Goal: Information Seeking & Learning: Understand process/instructions

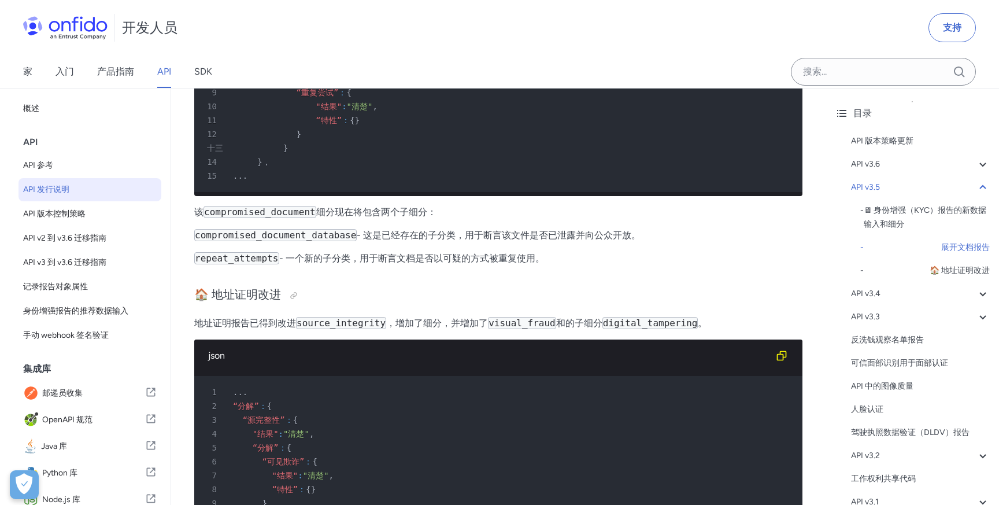
scroll to position [1577, 0]
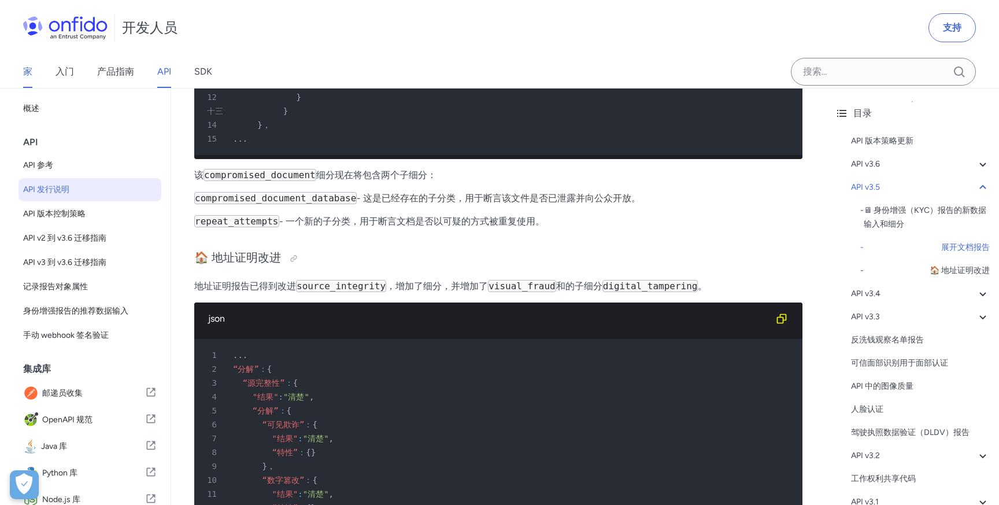
click at [29, 72] on font "家" at bounding box center [27, 71] width 9 height 11
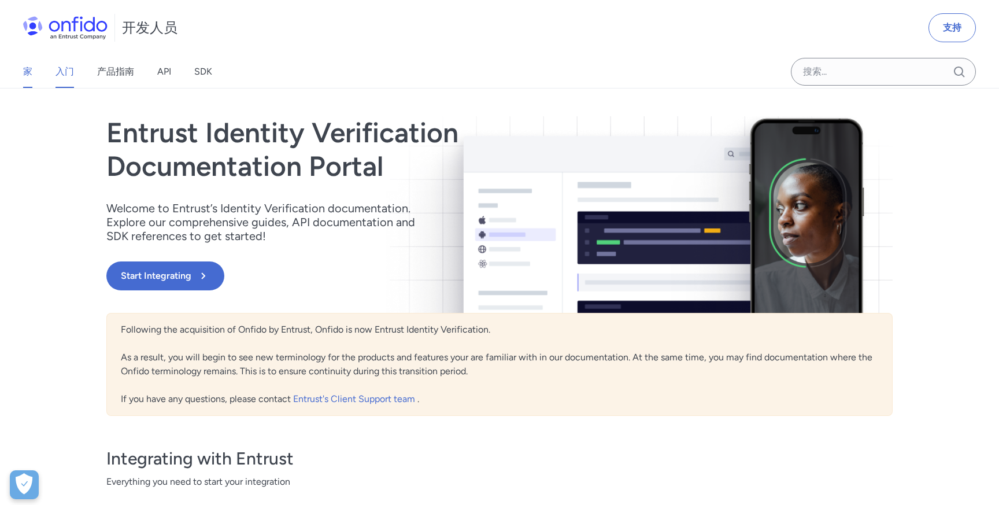
click at [68, 73] on font "入门" at bounding box center [64, 71] width 18 height 11
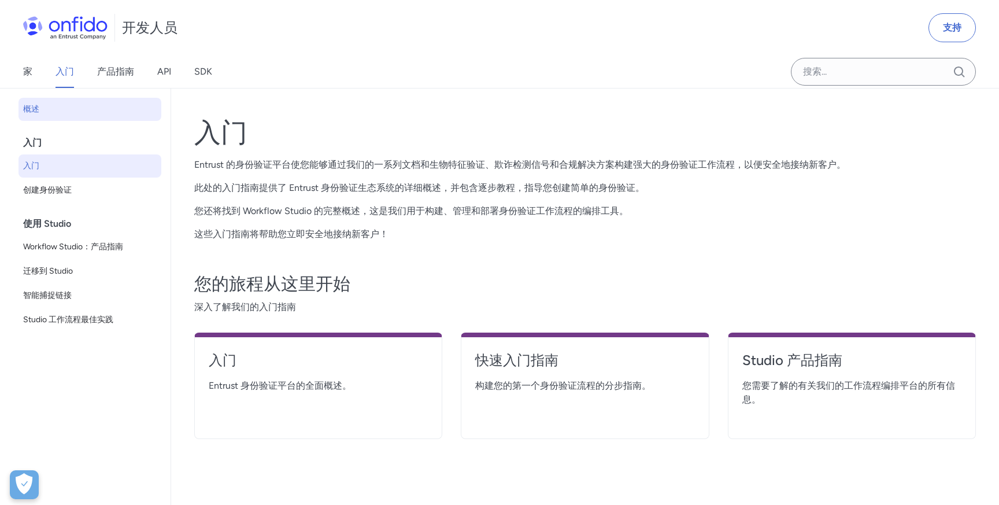
click at [90, 161] on span "入门" at bounding box center [90, 166] width 134 height 14
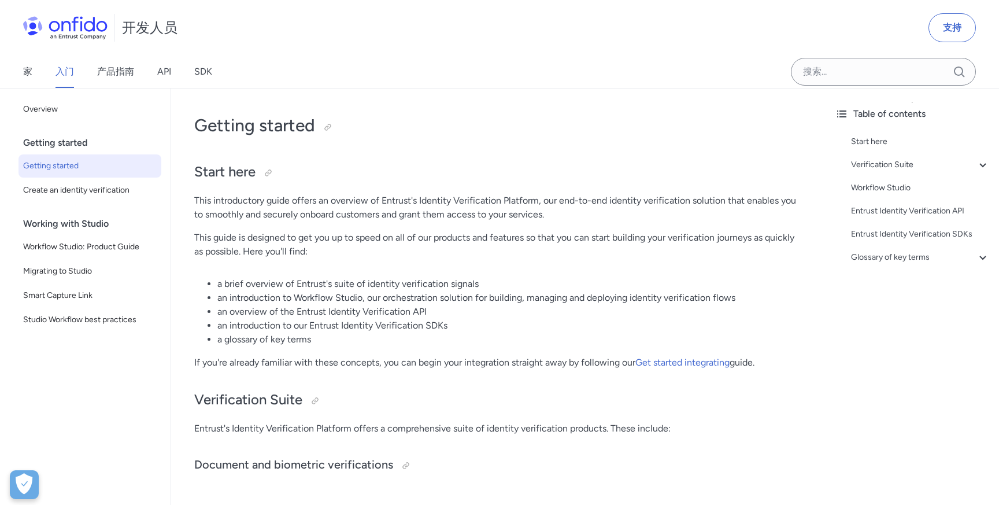
click at [90, 161] on span "Getting started" at bounding box center [90, 166] width 134 height 14
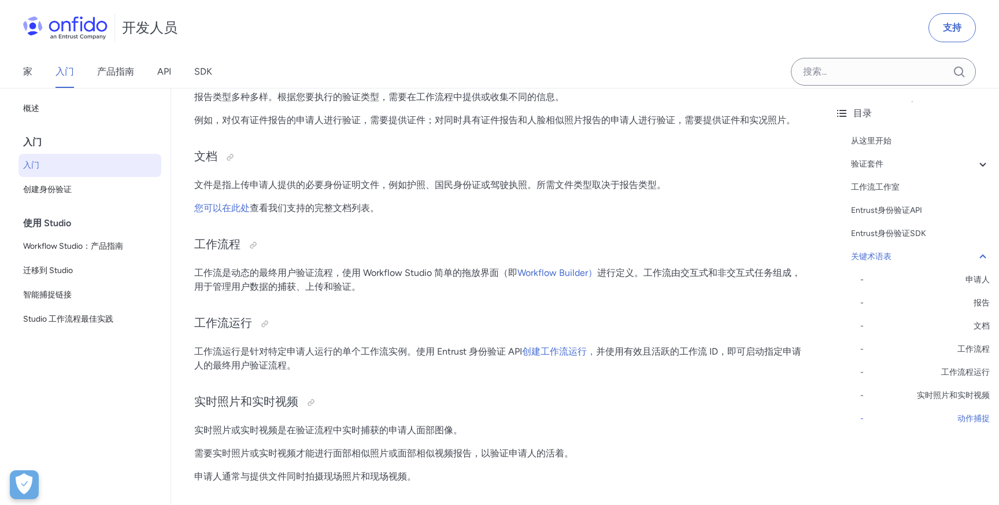
scroll to position [2554, 0]
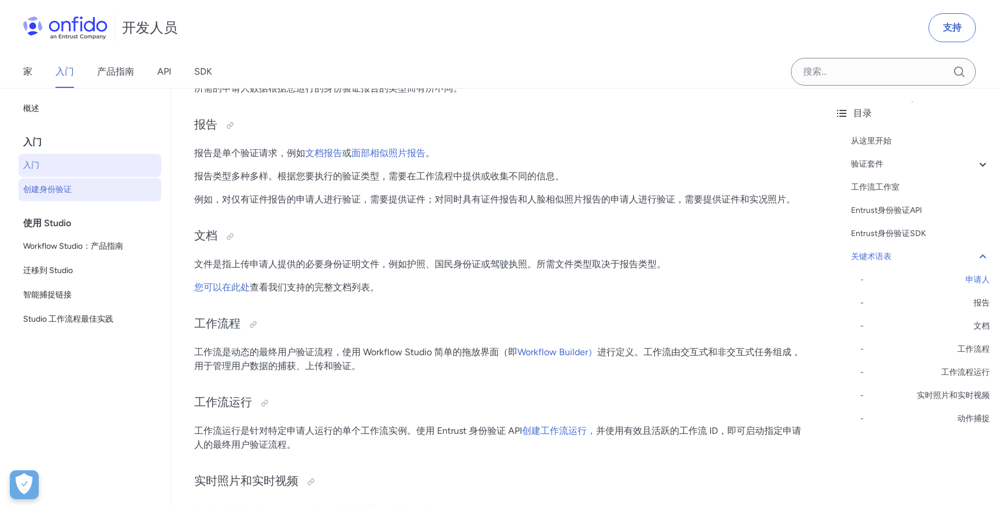
click at [81, 188] on span "创建身份验证" at bounding box center [90, 190] width 134 height 14
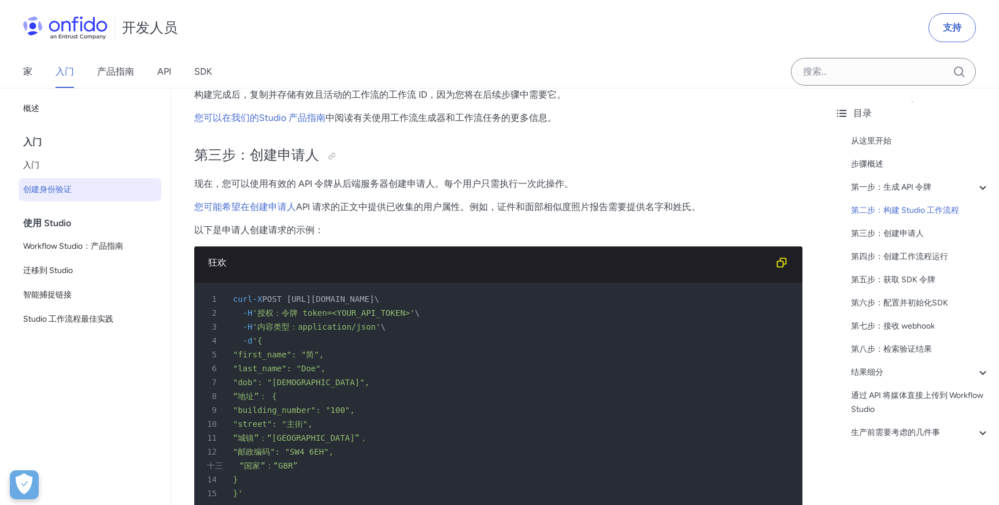
scroll to position [1943, 0]
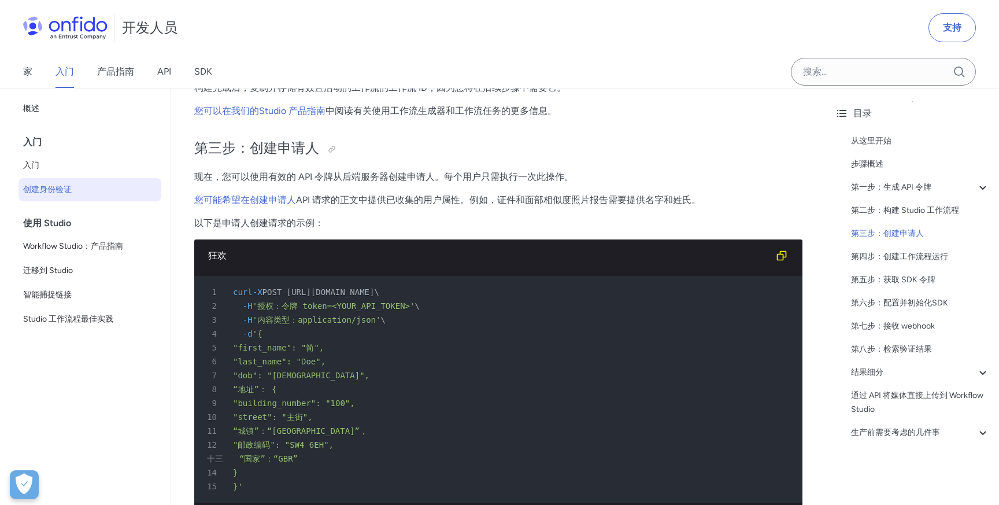
drag, startPoint x: 272, startPoint y: 293, endPoint x: 499, endPoint y: 290, distance: 226.6
click at [375, 290] on font "POST [URL][DOMAIN_NAME]" at bounding box center [318, 291] width 112 height 9
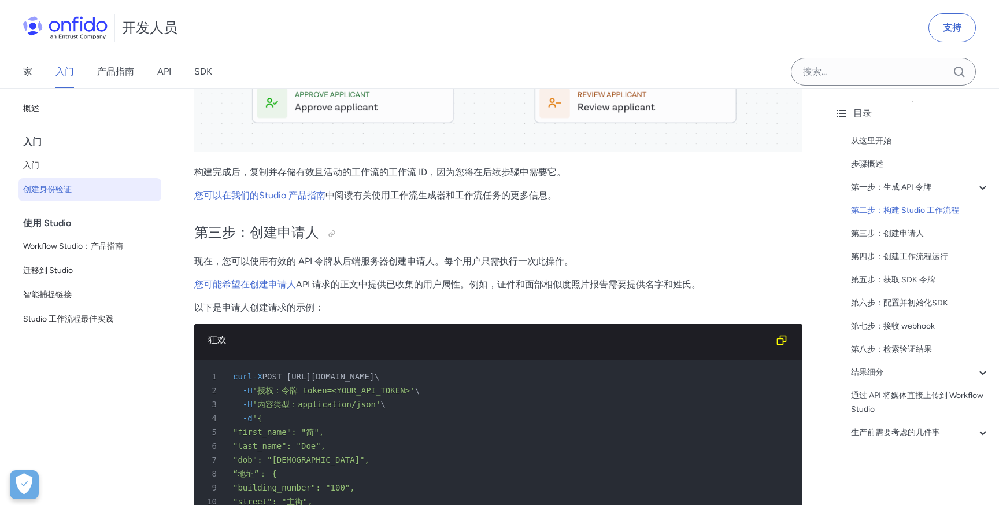
scroll to position [1988, 0]
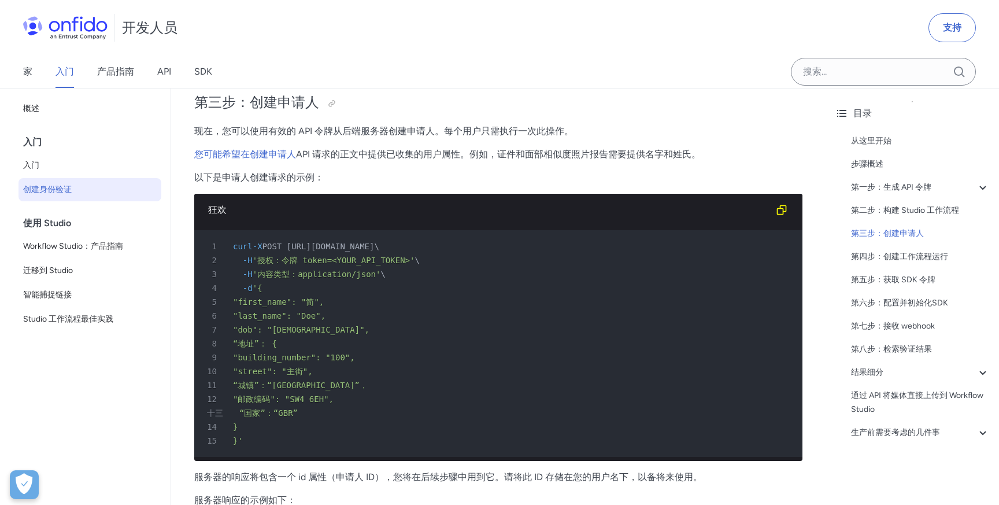
click at [465, 303] on div "5 "first_name": "简"," at bounding box center [492, 302] width 587 height 14
drag, startPoint x: 295, startPoint y: 249, endPoint x: 418, endPoint y: 250, distance: 123.1
click at [375, 250] on font "POST [URL][DOMAIN_NAME]" at bounding box center [318, 246] width 112 height 9
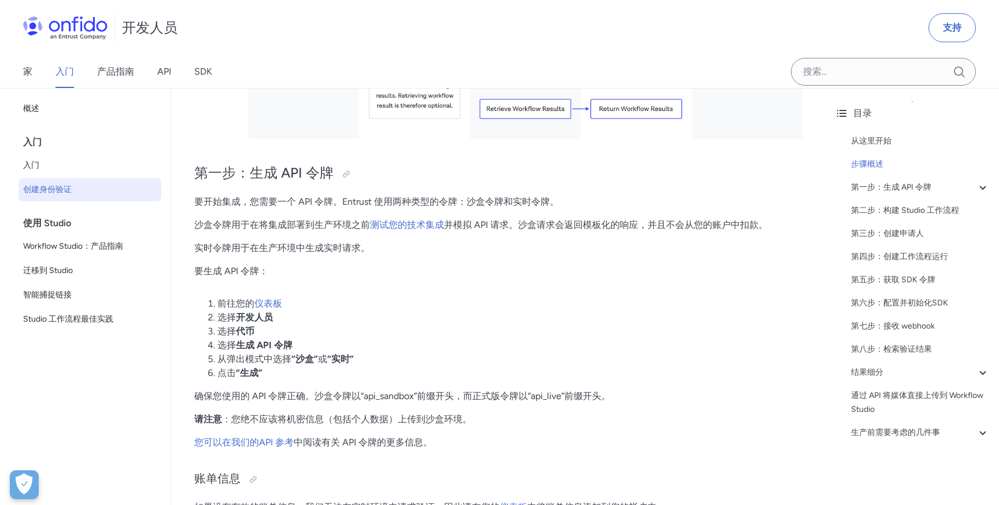
scroll to position [524, 0]
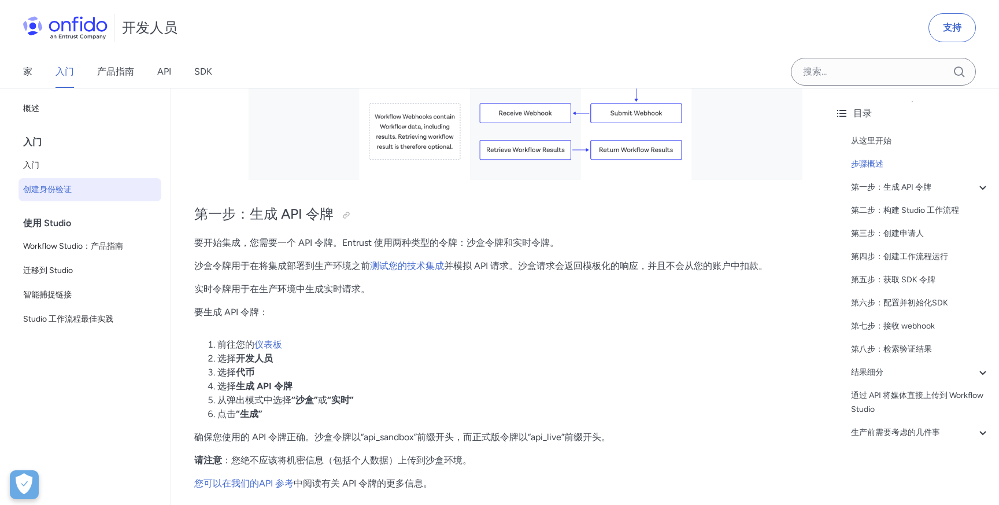
click at [346, 245] on font "要开始集成，您需要一个 API 令牌。Entrust 使用两种类型的令牌：沙盒令牌和实时令牌。" at bounding box center [376, 242] width 365 height 11
drag, startPoint x: 342, startPoint y: 246, endPoint x: 372, endPoint y: 245, distance: 30.1
click at [372, 245] on font "要开始集成，您需要一个 API 令牌。Entrust 使用两种类型的令牌：沙盒令牌和实时令牌。" at bounding box center [376, 242] width 365 height 11
copy font "Entrust"
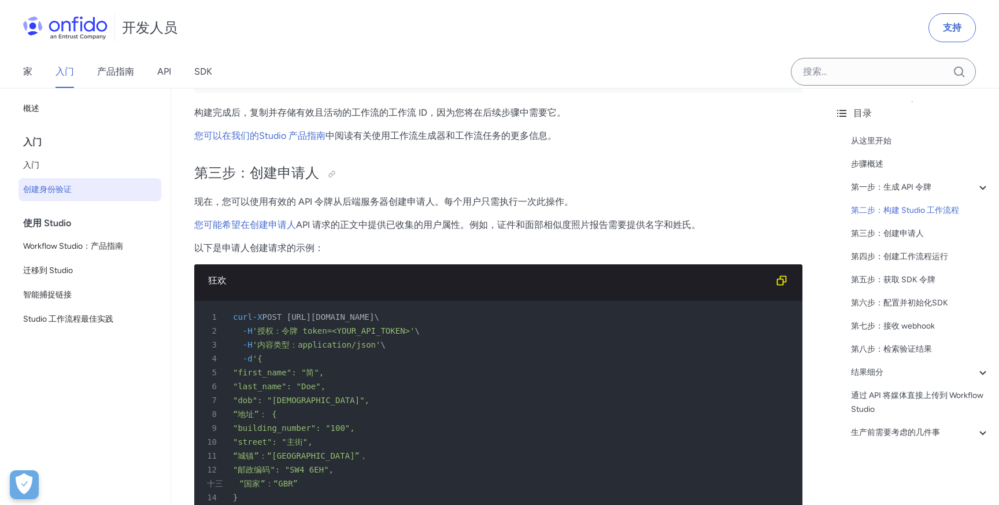
scroll to position [2015, 0]
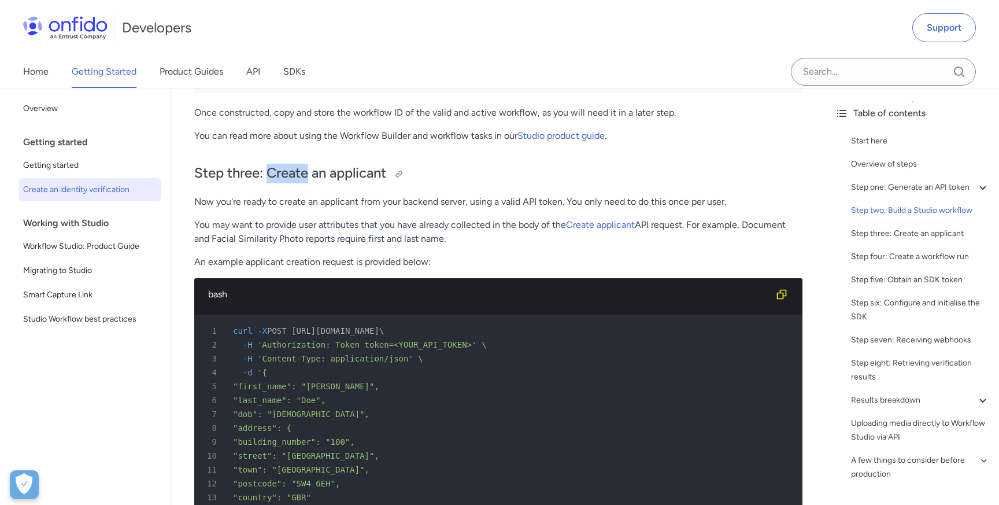
drag, startPoint x: 269, startPoint y: 173, endPoint x: 306, endPoint y: 177, distance: 37.2
click at [306, 177] on h2 "Step three: Create an applicant" at bounding box center [498, 174] width 608 height 20
click at [308, 179] on h2 "Step three: Create an applicant" at bounding box center [498, 174] width 608 height 20
copy h2 "Create"
click at [357, 175] on h2 "Step three: Create an applicant" at bounding box center [498, 174] width 608 height 20
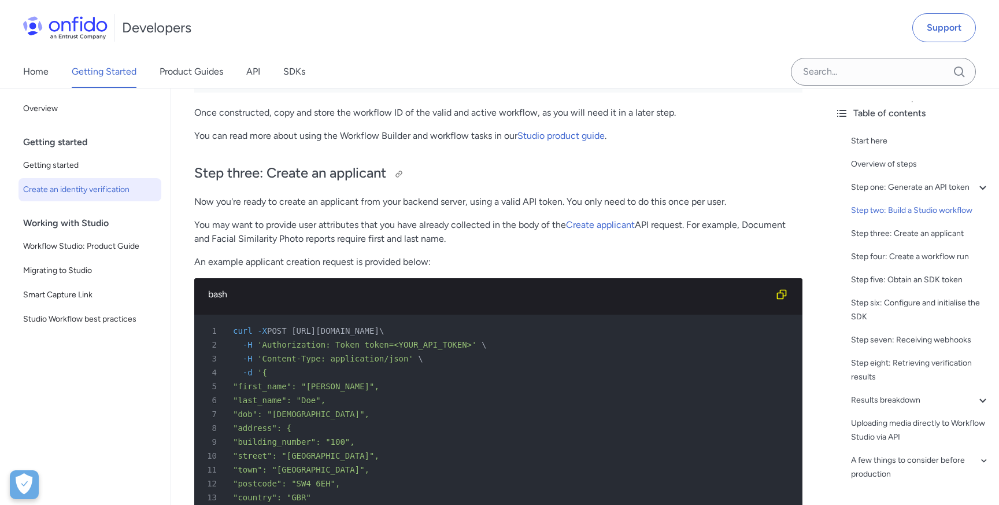
click at [357, 175] on h2 "Step three: Create an applicant" at bounding box center [498, 174] width 608 height 20
click at [270, 262] on p "An example applicant creation request is provided below:" at bounding box center [498, 262] width 608 height 14
copy p "applicant"
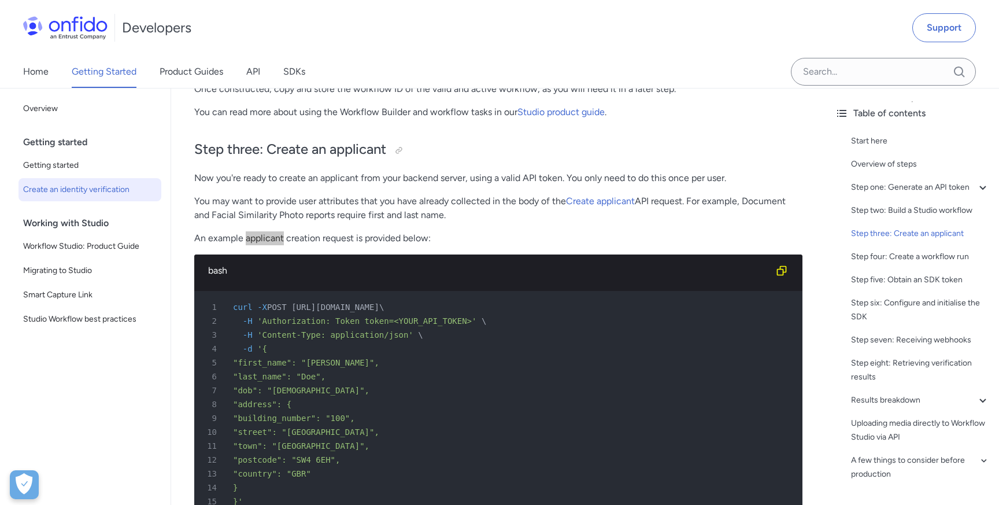
scroll to position [1941, 0]
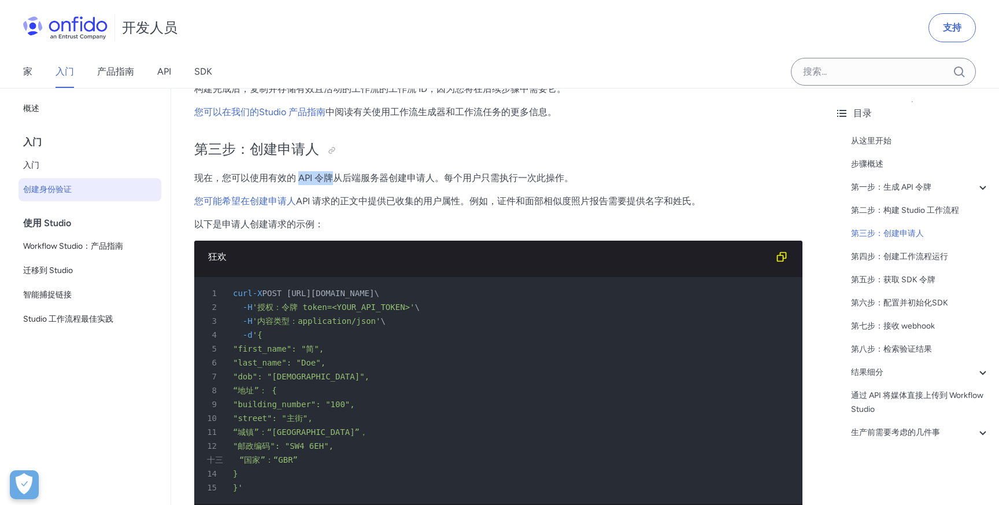
drag, startPoint x: 297, startPoint y: 179, endPoint x: 332, endPoint y: 179, distance: 35.3
click at [332, 179] on font "现在，您可以使用有效的 API 令牌从后端服务器创建申请人。每个用户只需执行一次此操作。" at bounding box center [383, 177] width 379 height 11
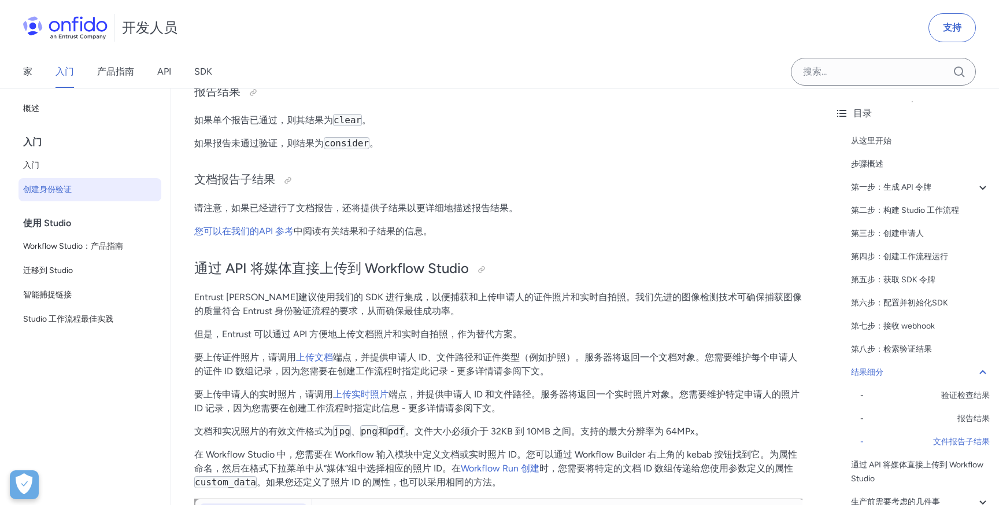
scroll to position [4440, 0]
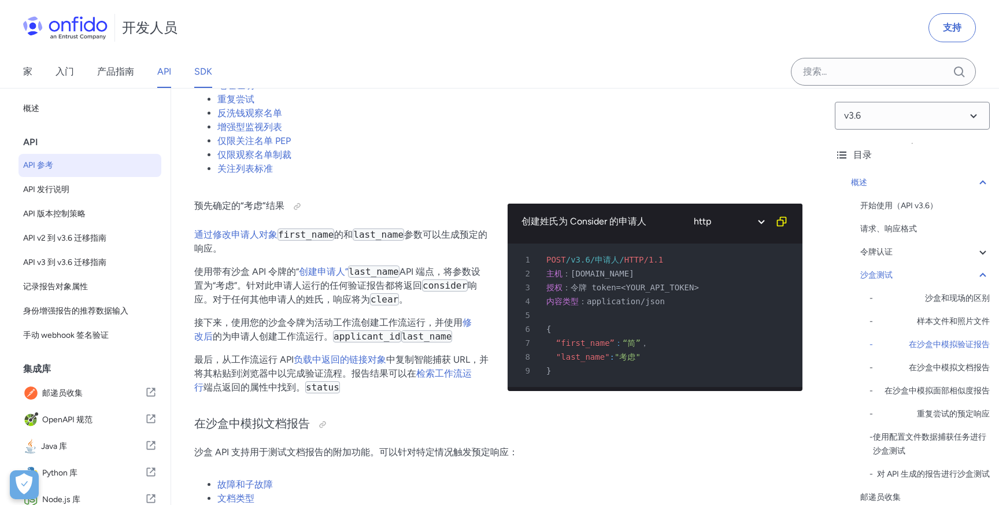
click at [201, 77] on font "SDK" at bounding box center [203, 72] width 18 height 14
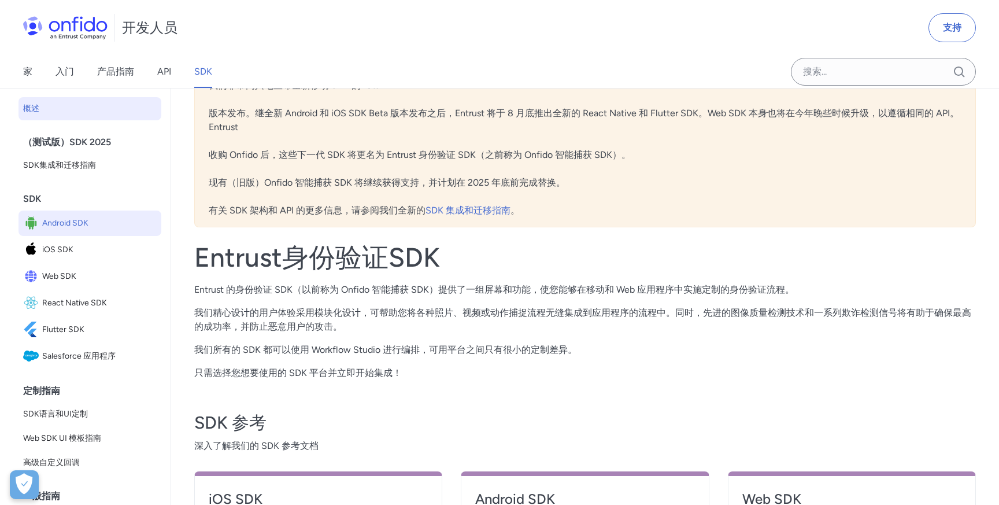
scroll to position [8, 0]
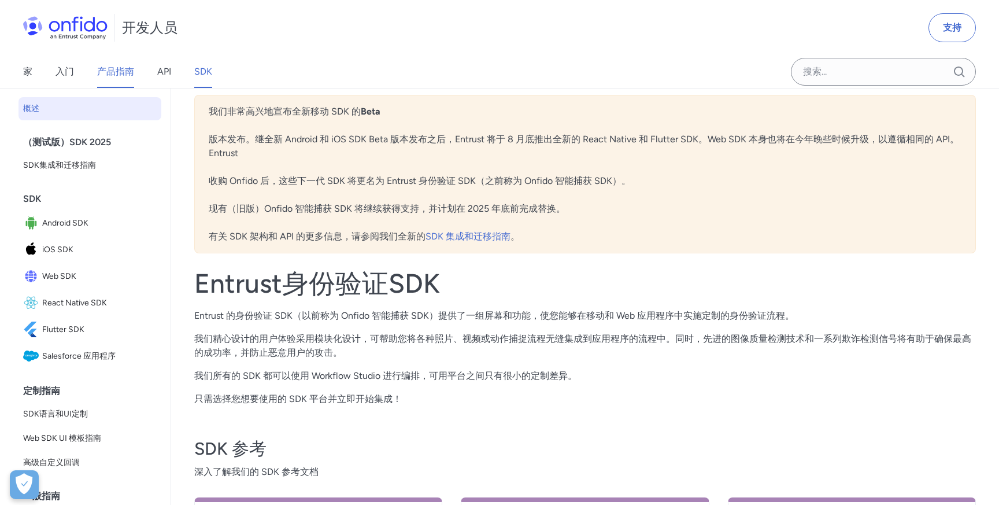
click at [113, 71] on font "产品指南" at bounding box center [115, 71] width 37 height 11
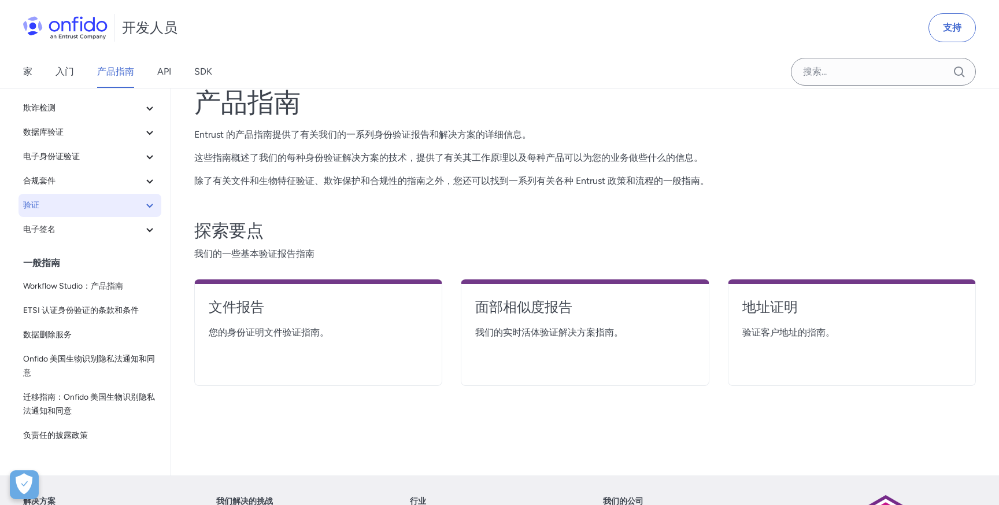
scroll to position [34, 0]
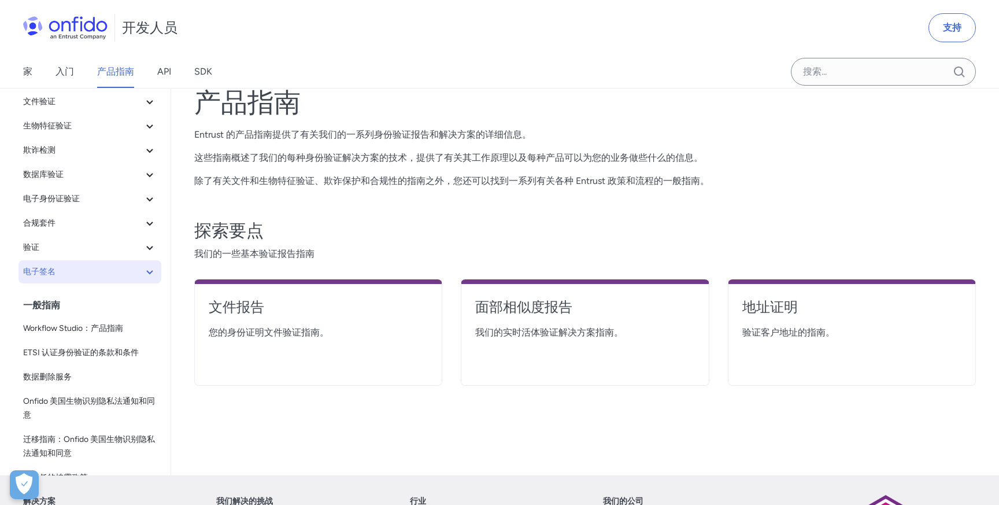
click at [105, 261] on button "电子签名" at bounding box center [89, 271] width 143 height 23
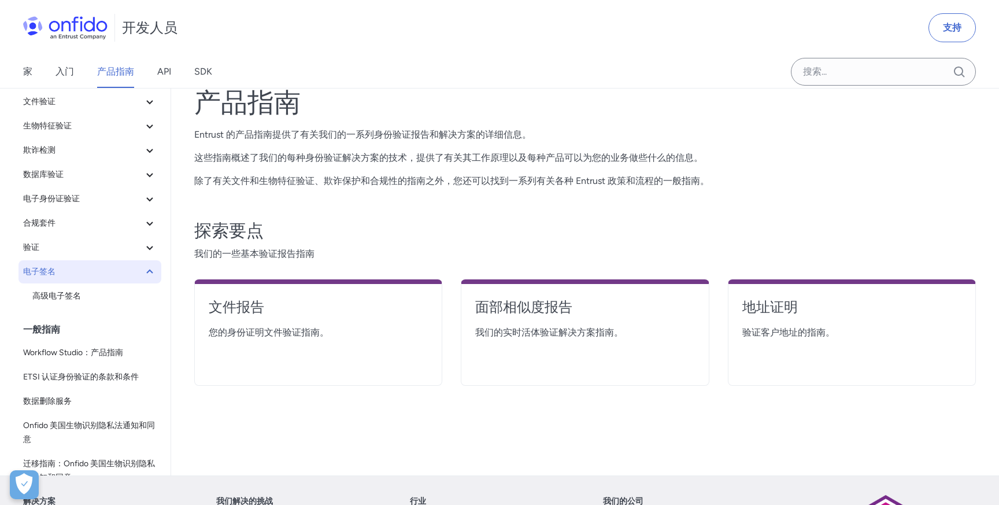
click at [104, 265] on span "电子签名" at bounding box center [83, 272] width 120 height 14
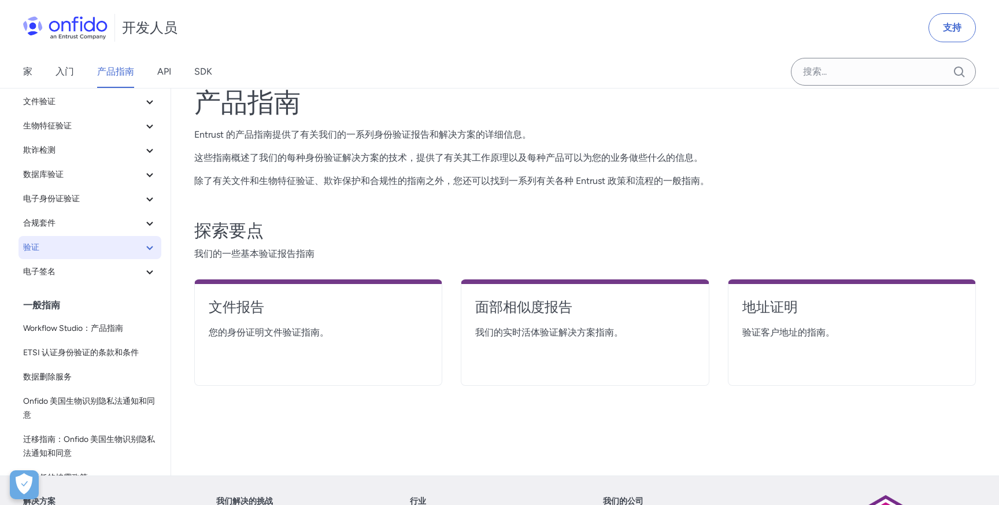
click at [111, 248] on span "验证" at bounding box center [83, 247] width 120 height 14
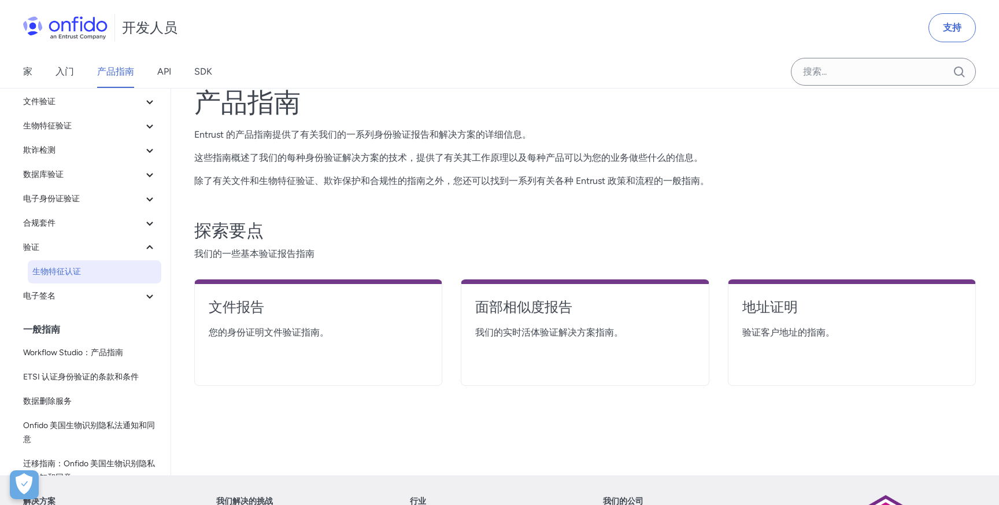
click at [104, 268] on span "生物特征认证" at bounding box center [94, 272] width 124 height 14
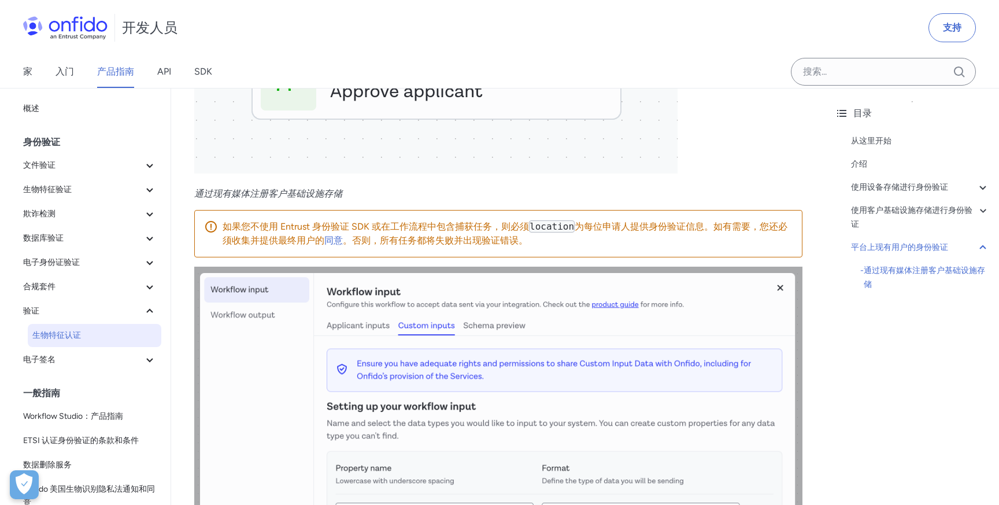
scroll to position [5212, 0]
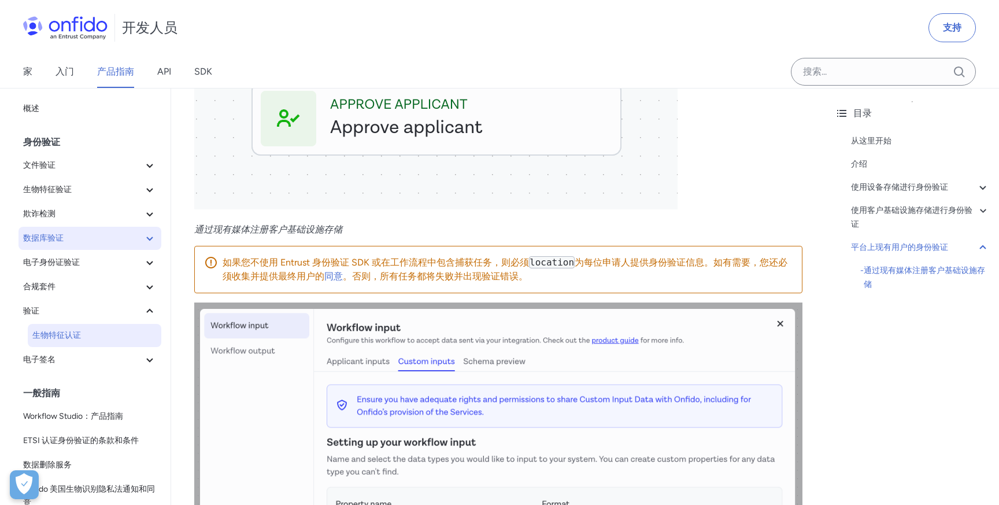
click at [91, 235] on span "数据库验证" at bounding box center [83, 238] width 120 height 14
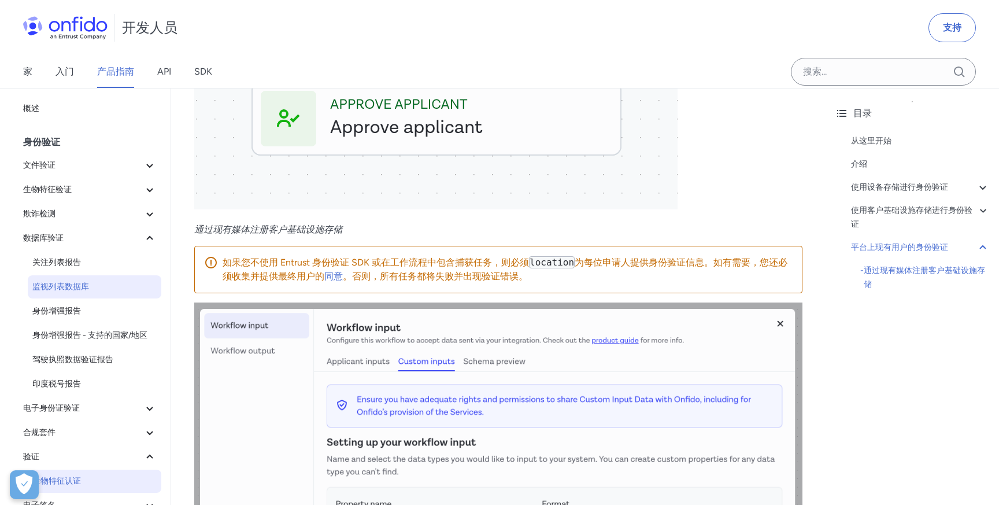
click at [90, 284] on span "监视列表数据库" at bounding box center [94, 287] width 124 height 14
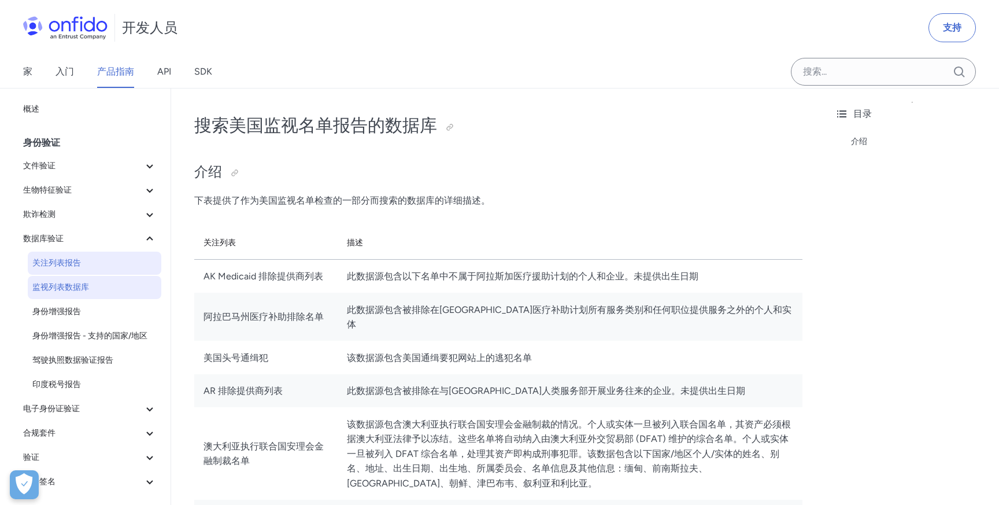
click at [88, 263] on span "关注列表报告" at bounding box center [94, 263] width 124 height 14
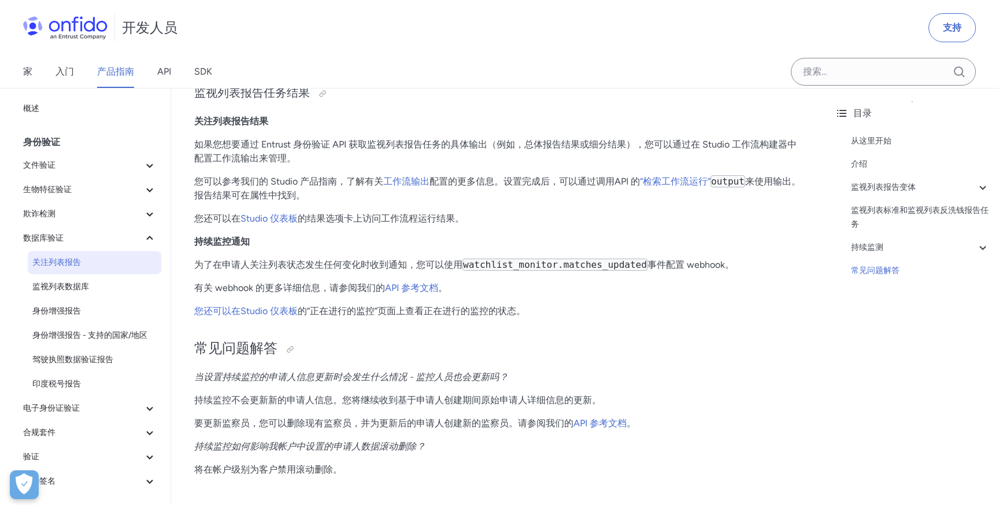
scroll to position [2419, 0]
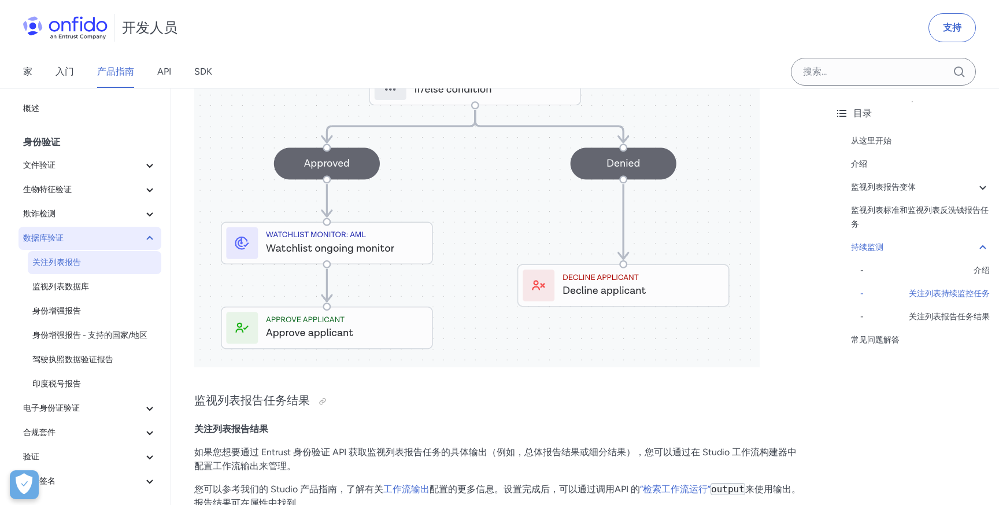
click at [128, 233] on span "数据库验证" at bounding box center [83, 238] width 120 height 14
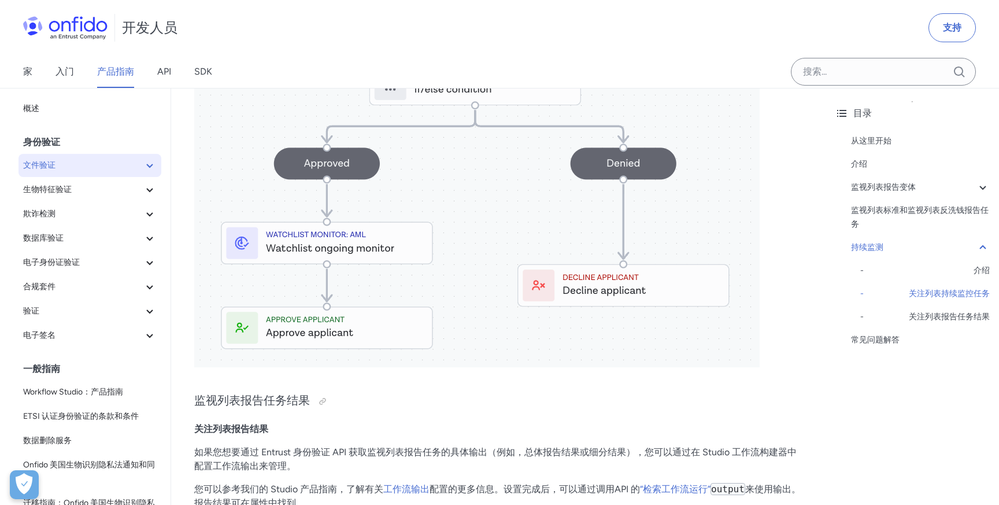
click at [110, 168] on span "文件验证" at bounding box center [83, 165] width 120 height 14
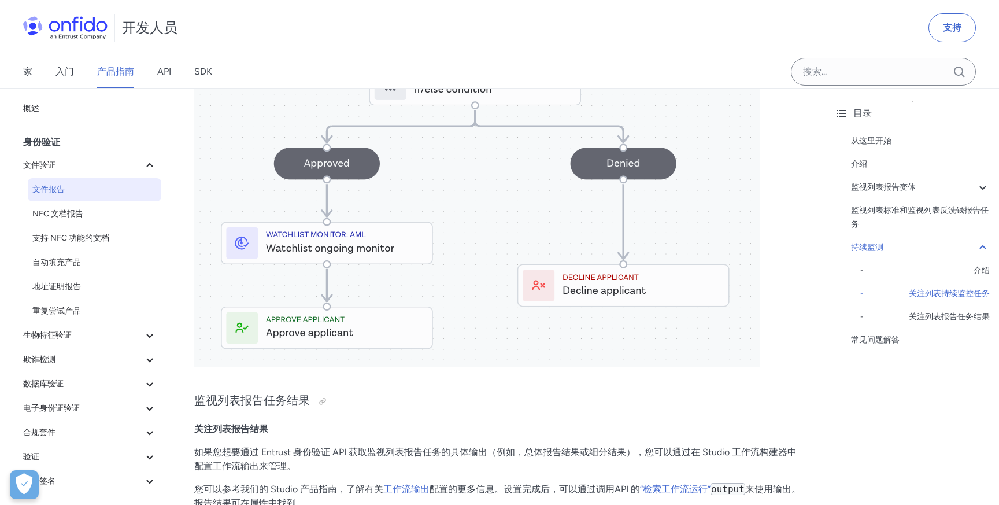
click at [79, 191] on span "文件报告" at bounding box center [94, 190] width 124 height 14
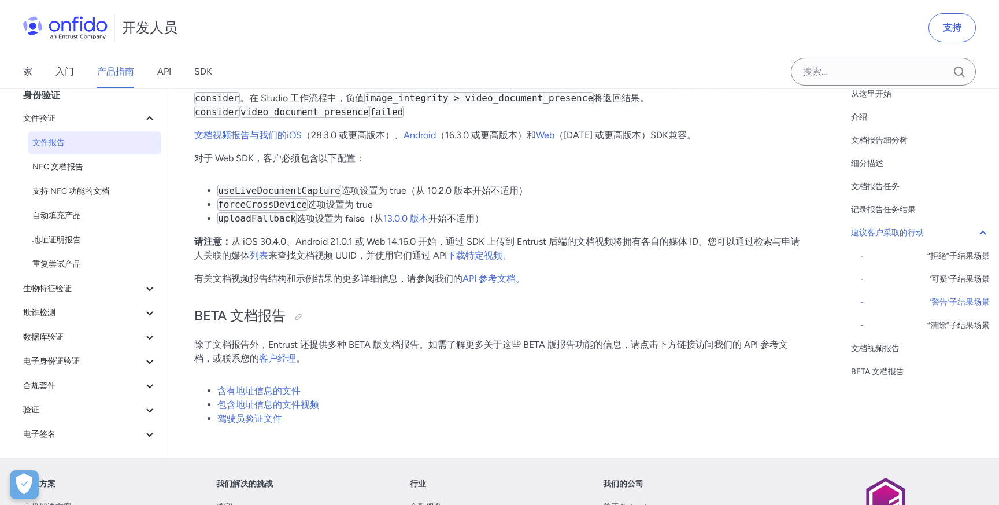
scroll to position [8269, 0]
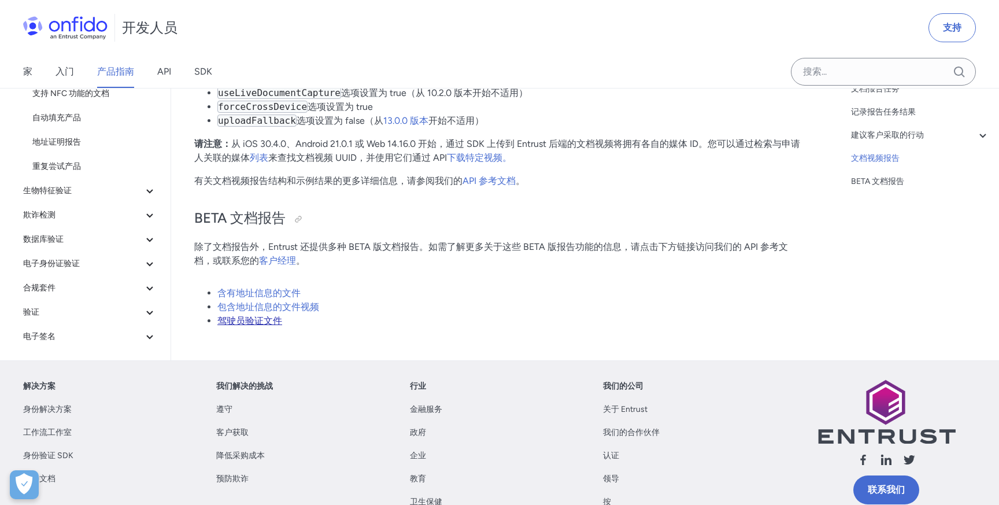
click at [262, 326] on font "驾驶员验证文件" at bounding box center [249, 320] width 65 height 11
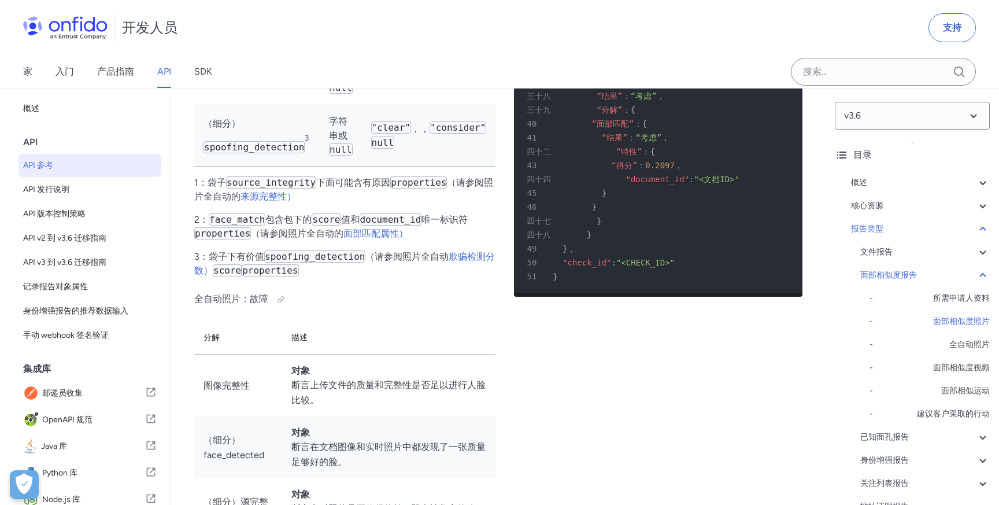
scroll to position [57797, 0]
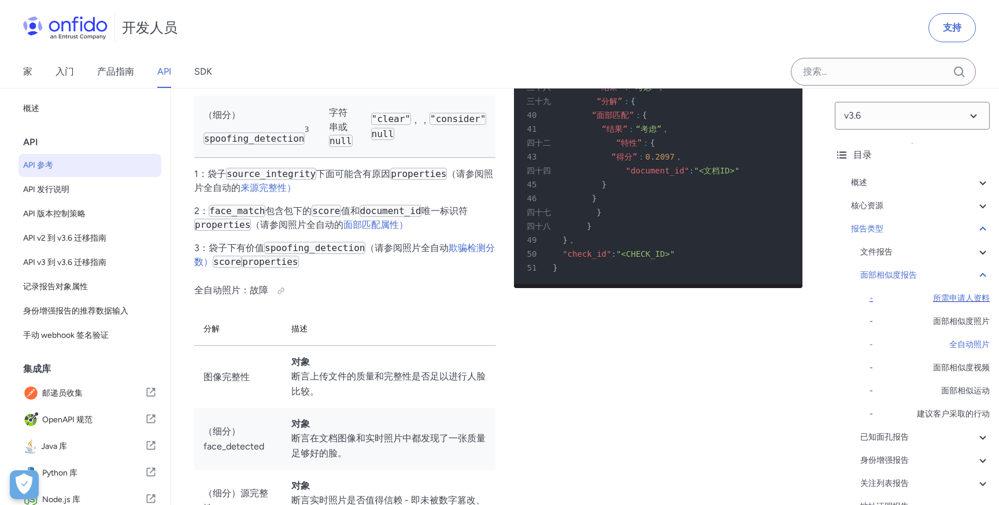
click at [954, 295] on font "所需申请人资料" at bounding box center [961, 298] width 57 height 10
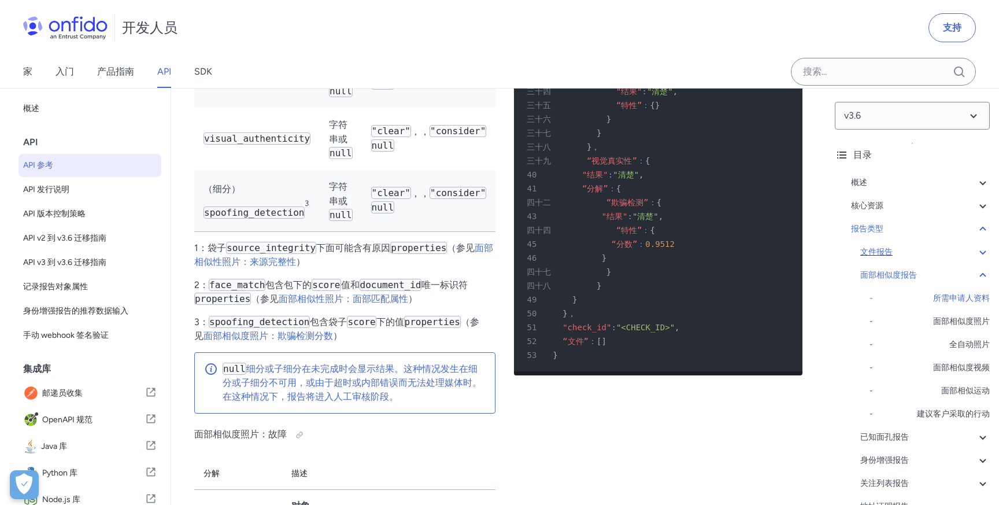
click at [981, 252] on icon at bounding box center [982, 252] width 6 height 4
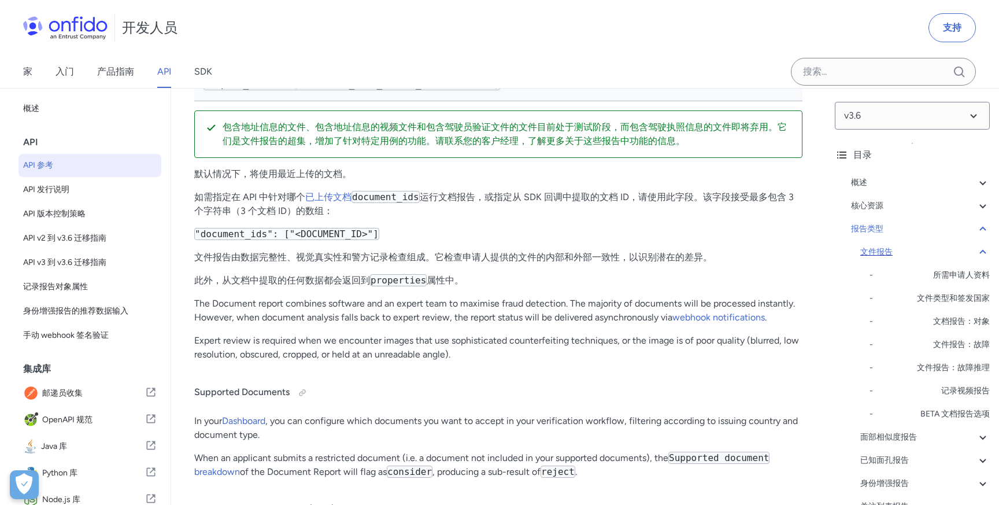
scroll to position [43159, 0]
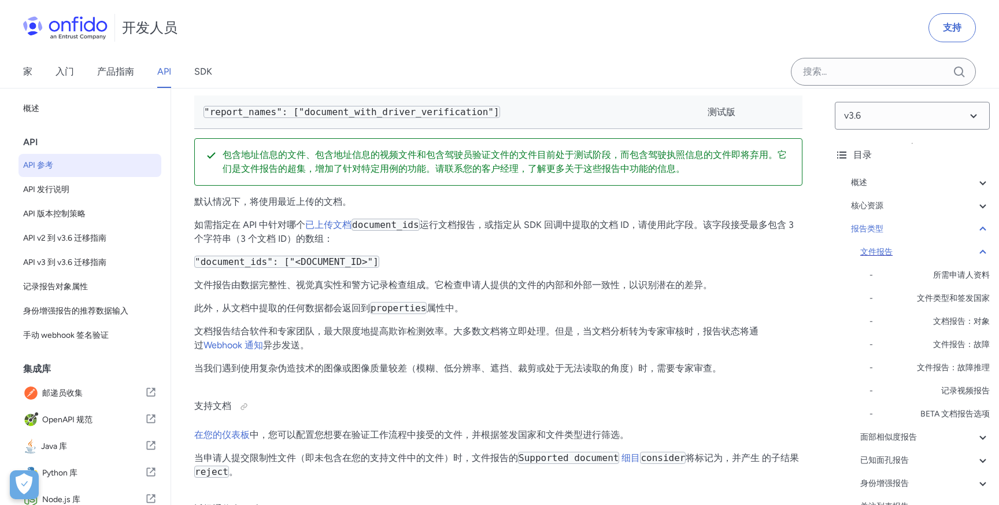
click at [983, 249] on icon at bounding box center [983, 252] width 14 height 14
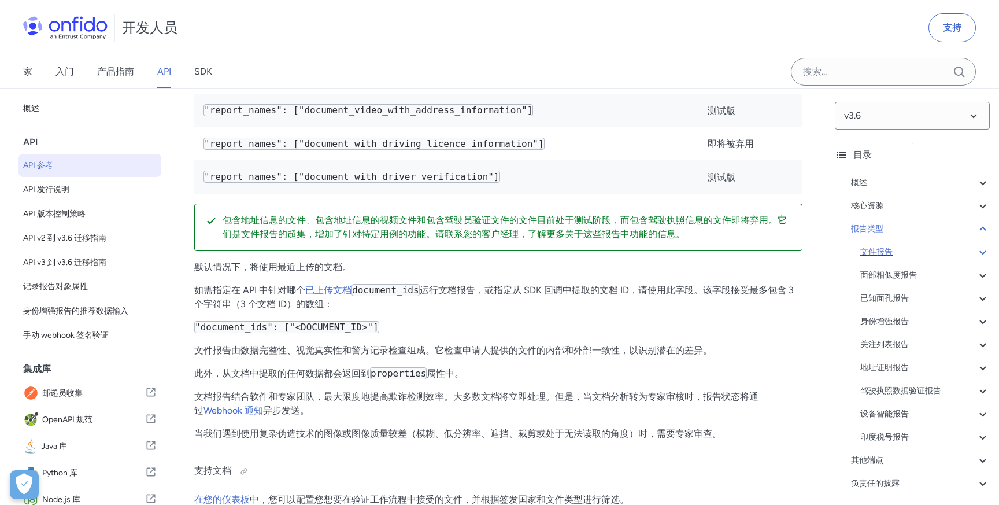
scroll to position [43074, 0]
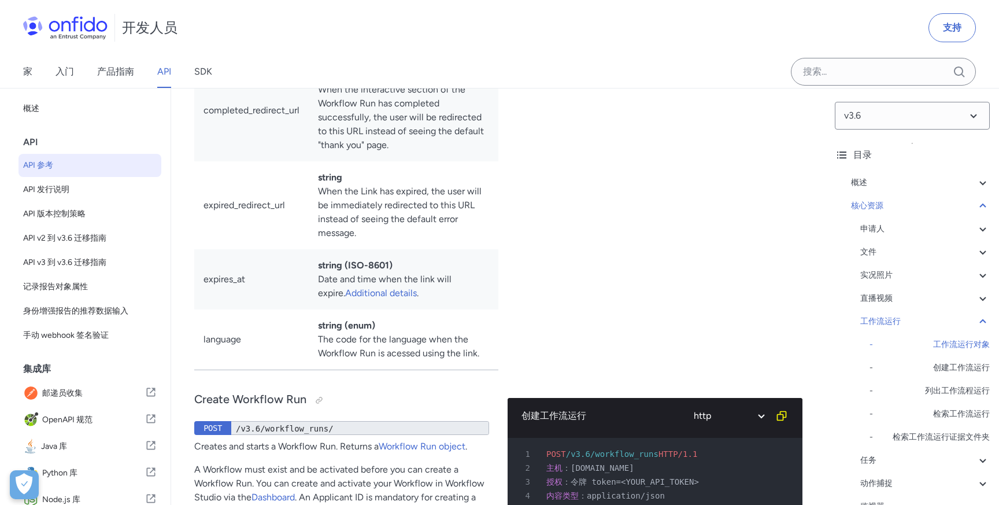
scroll to position [27618, 0]
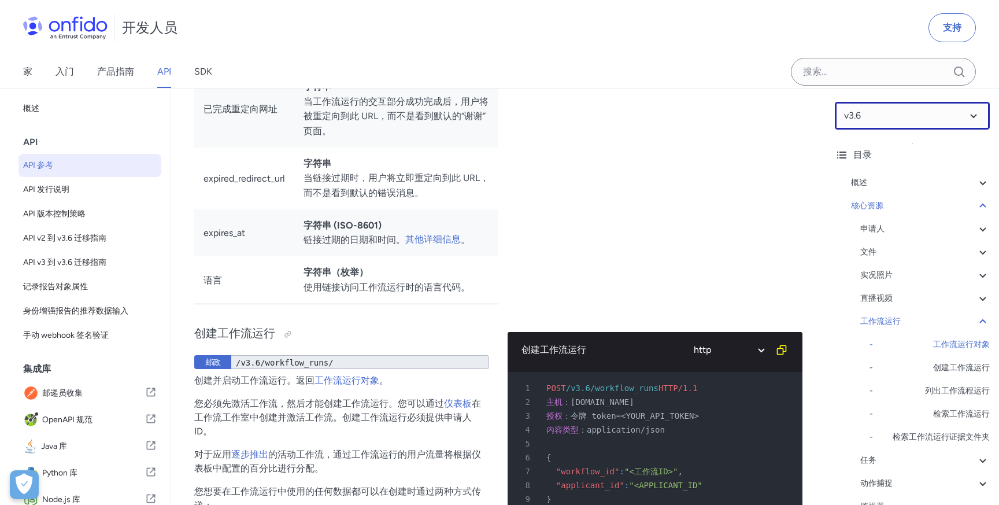
click at [936, 117] on select at bounding box center [912, 116] width 155 height 28
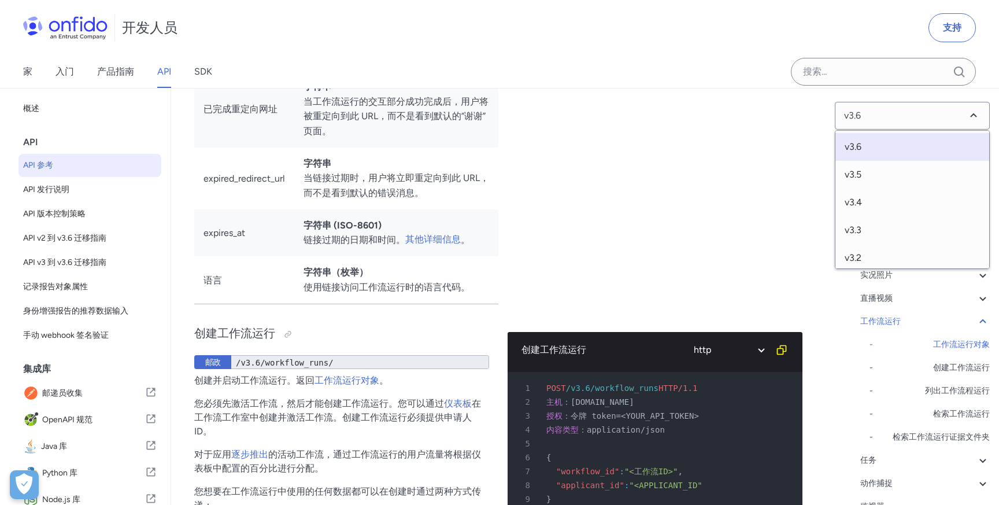
click at [906, 149] on span "v3.6" at bounding box center [912, 147] width 154 height 28
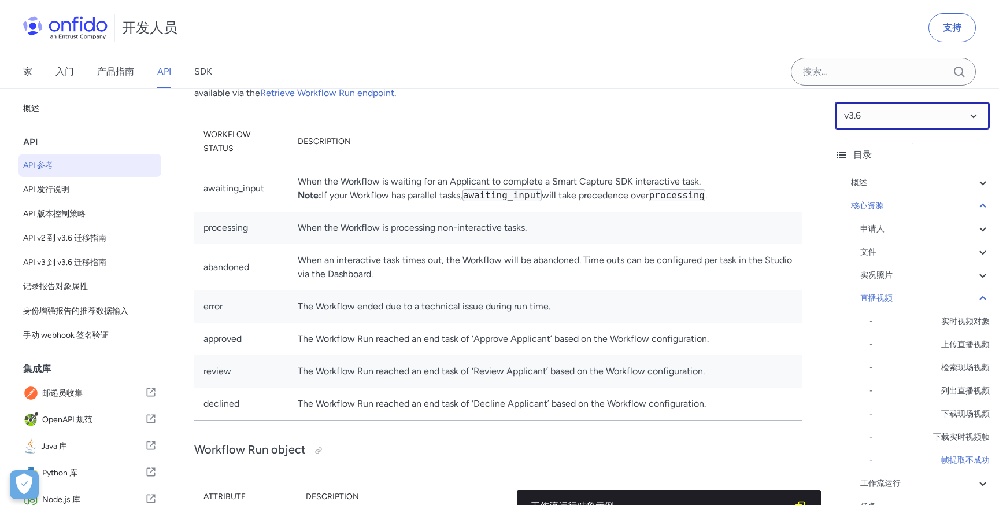
scroll to position [23981, 0]
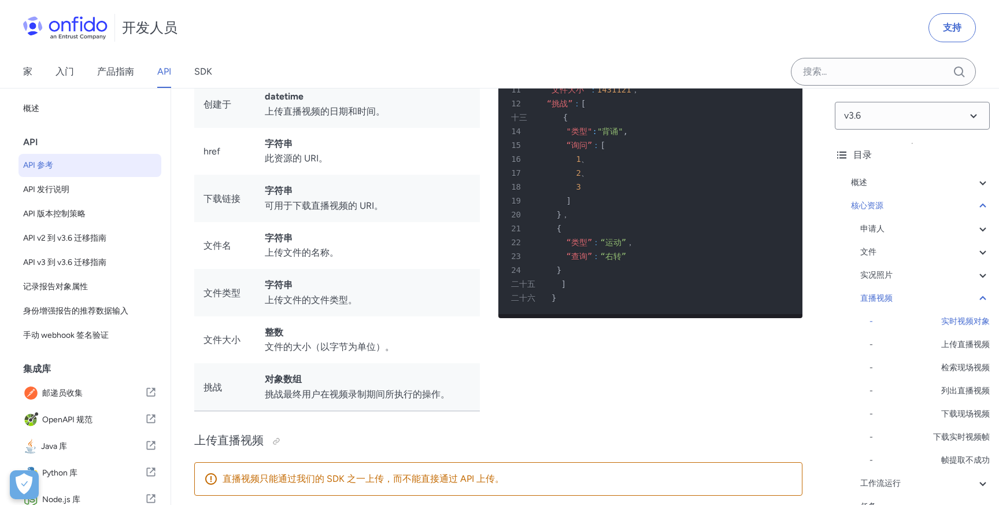
click at [70, 173] on link "API 参考" at bounding box center [89, 165] width 143 height 23
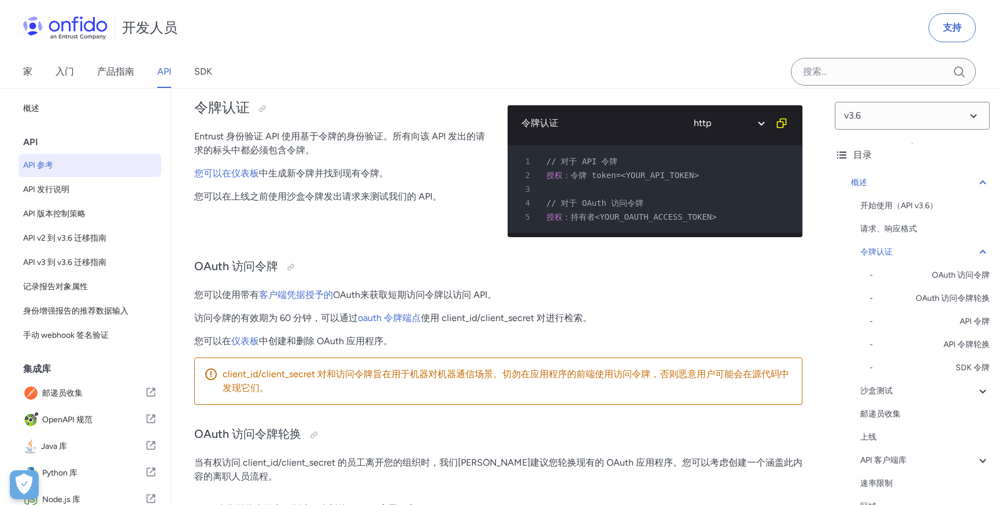
scroll to position [366, 0]
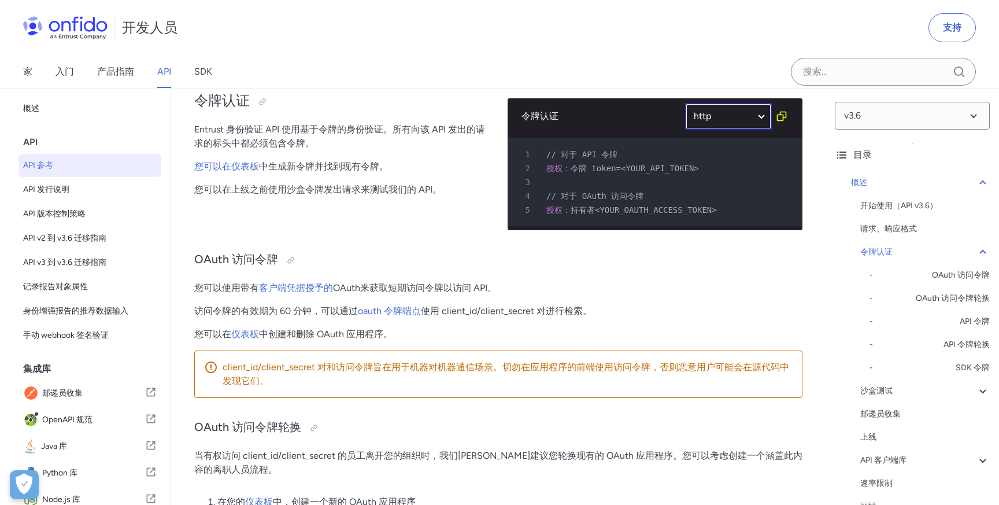
click at [757, 117] on select "红宝石 Python php JavaScript Java http 狂欢" at bounding box center [728, 116] width 87 height 27
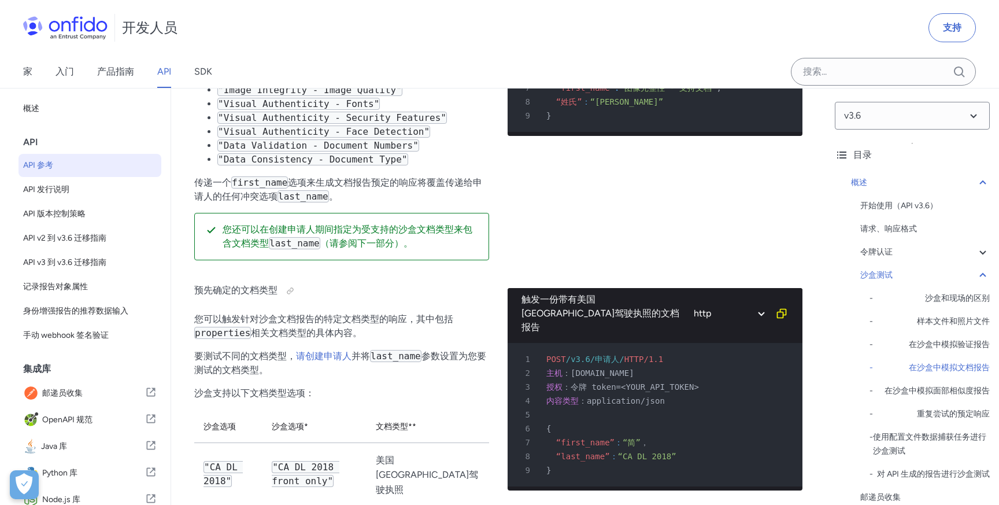
scroll to position [2966, 0]
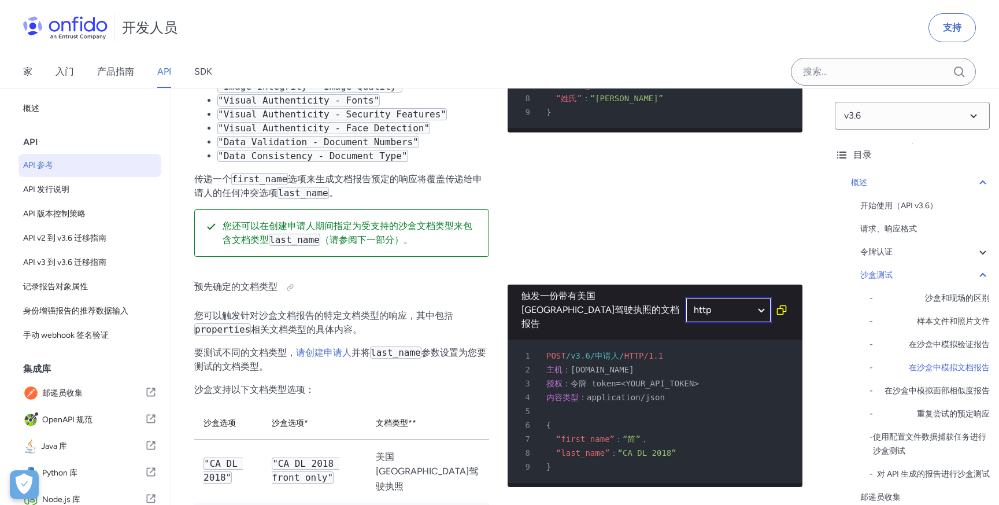
click at [744, 308] on select "http 狂欢" at bounding box center [728, 310] width 87 height 27
drag, startPoint x: 628, startPoint y: 439, endPoint x: 677, endPoint y: 444, distance: 48.8
click at [677, 446] on div "8 “last_name” ： “CA DL 2018”" at bounding box center [649, 453] width 274 height 14
click at [659, 418] on div "6 {" at bounding box center [649, 425] width 274 height 14
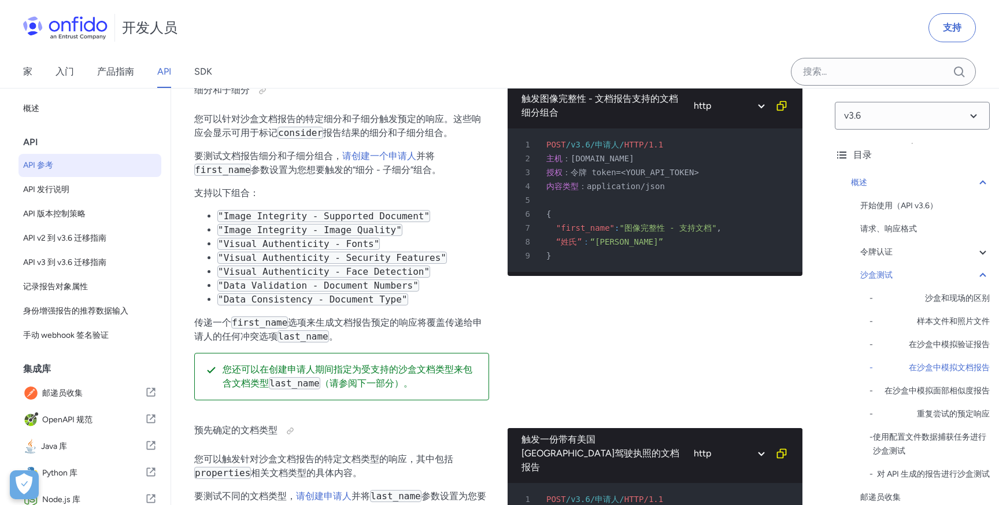
scroll to position [2814, 0]
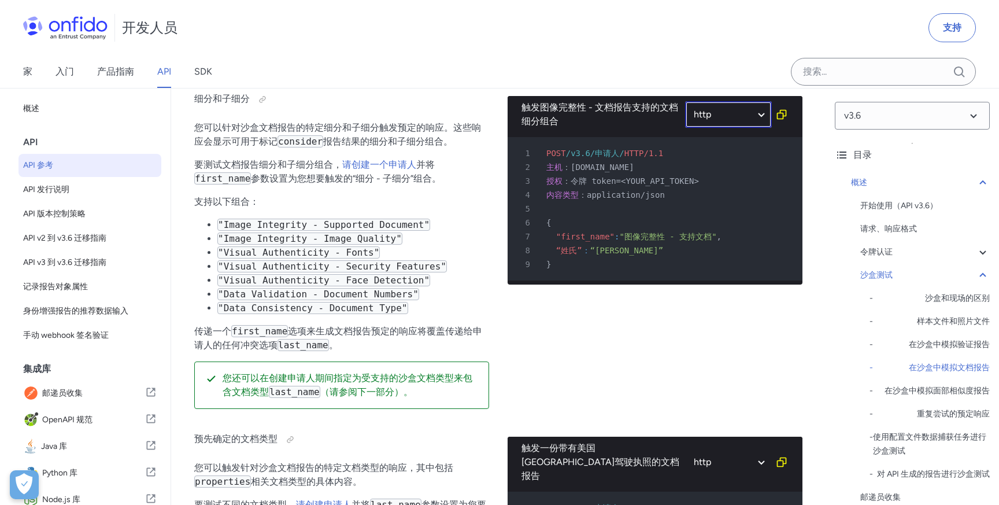
click at [762, 117] on select "http 狂欢" at bounding box center [728, 114] width 87 height 27
select select "bash"
click at [685, 101] on select "http 狂欢" at bounding box center [728, 114] width 87 height 27
select select "bash"
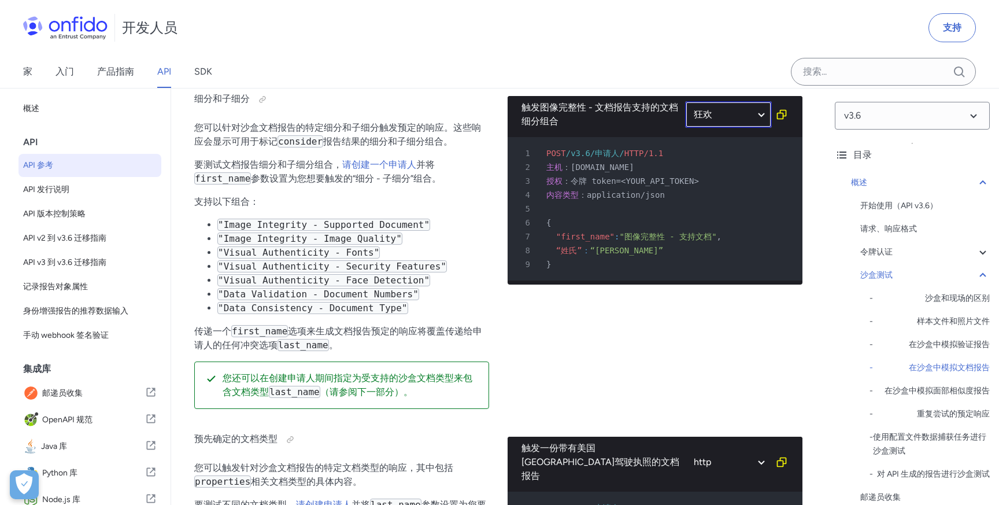
select select "bash"
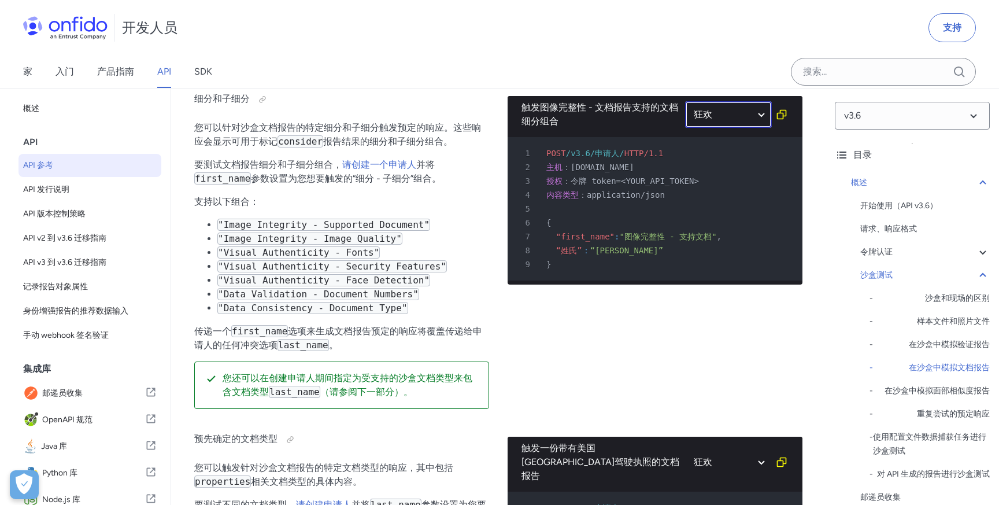
select select "bash"
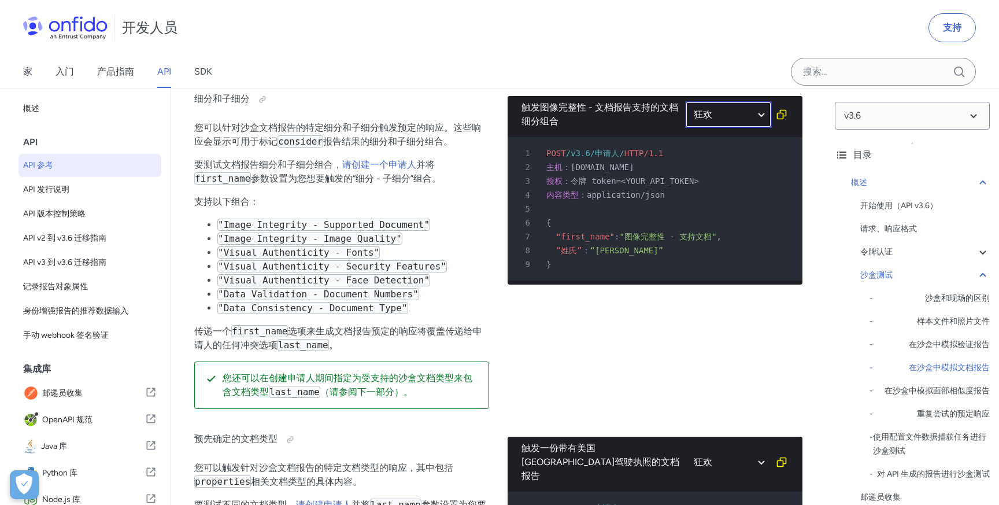
select select "bash"
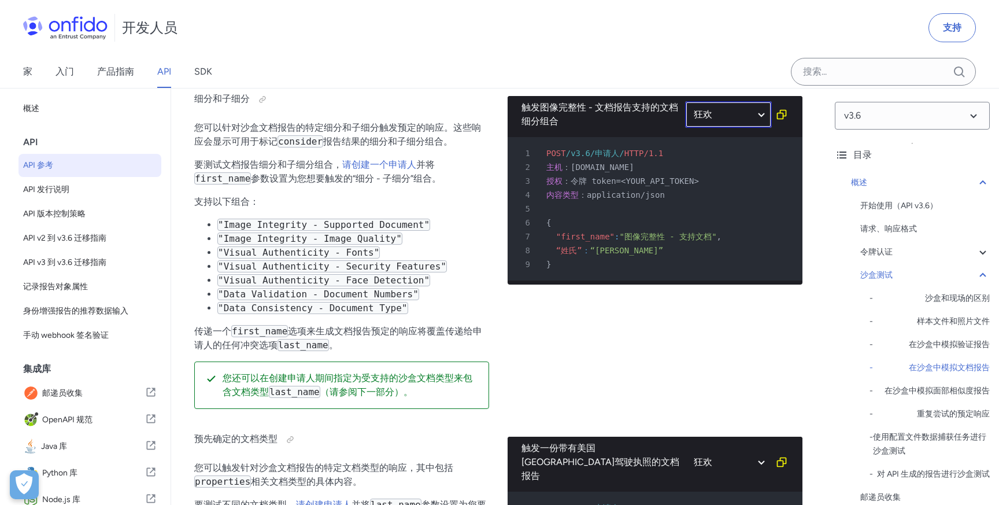
select select "bash"
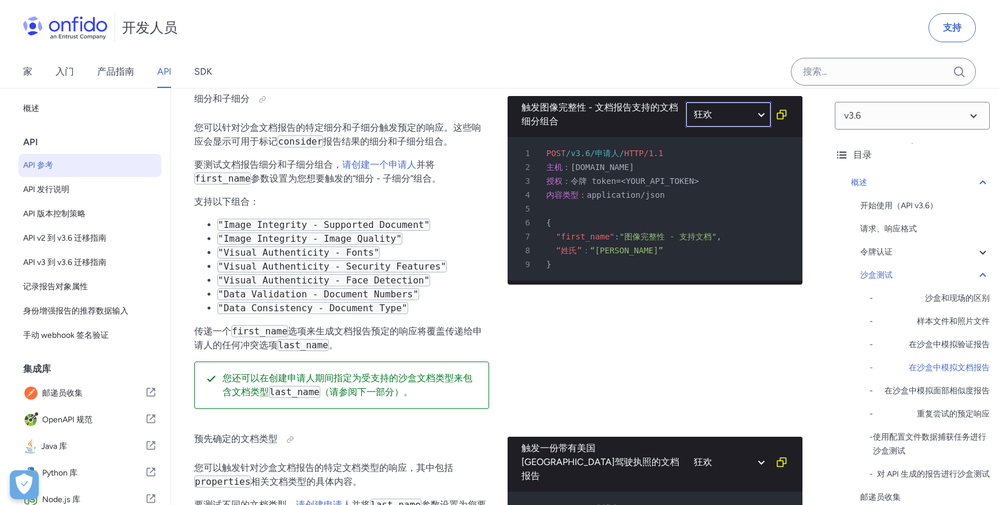
select select "bash"
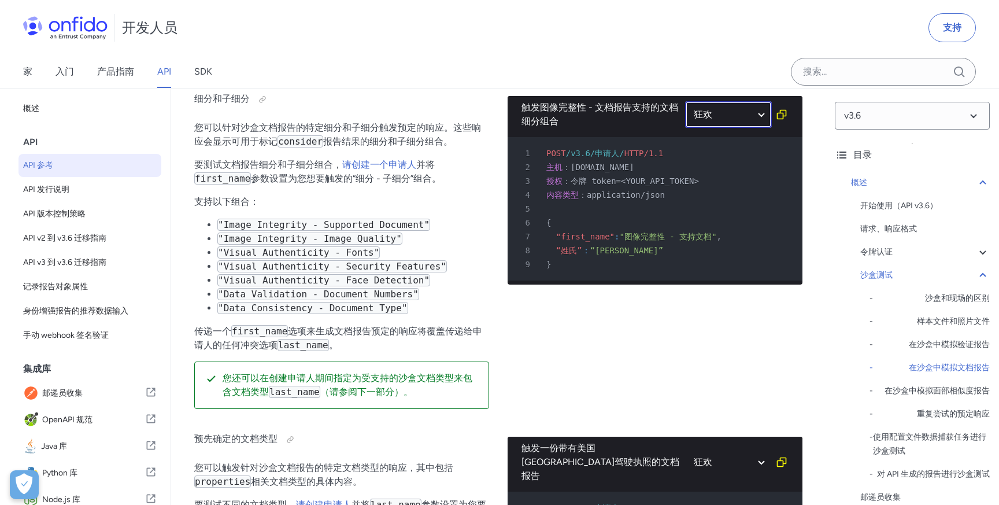
select select "bash"
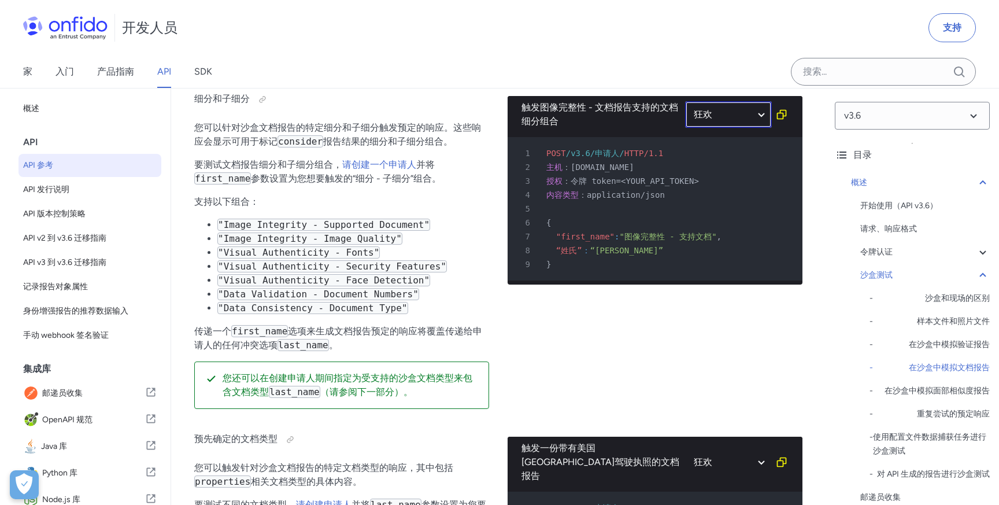
select select "bash"
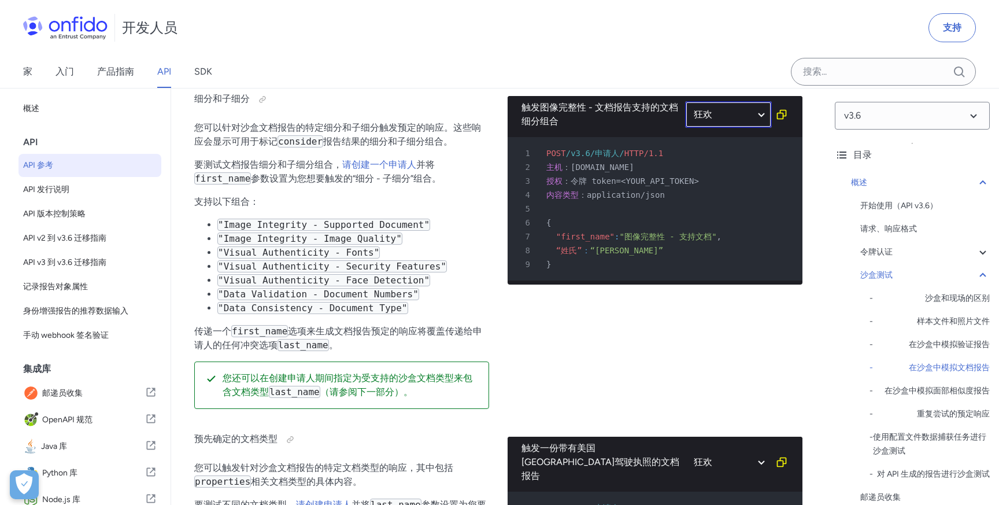
select select "bash"
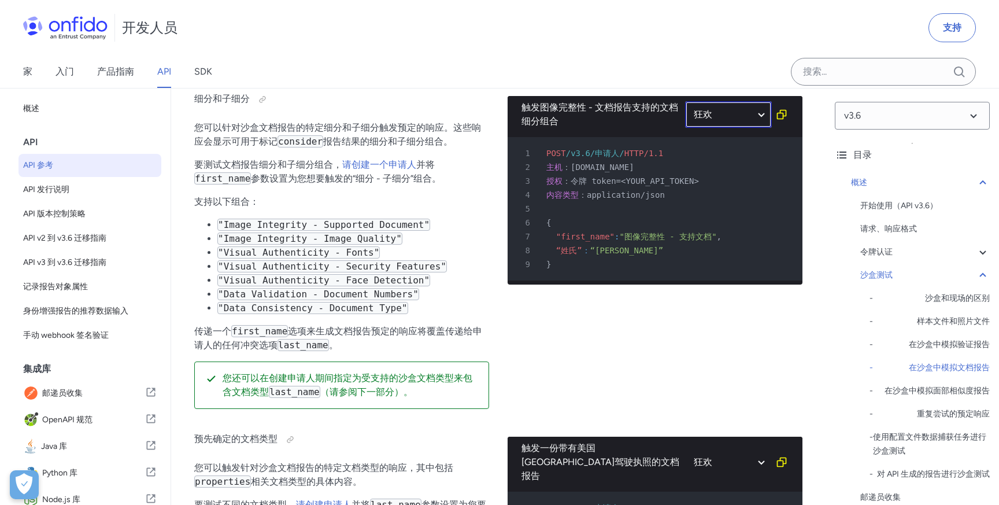
select select "bash"
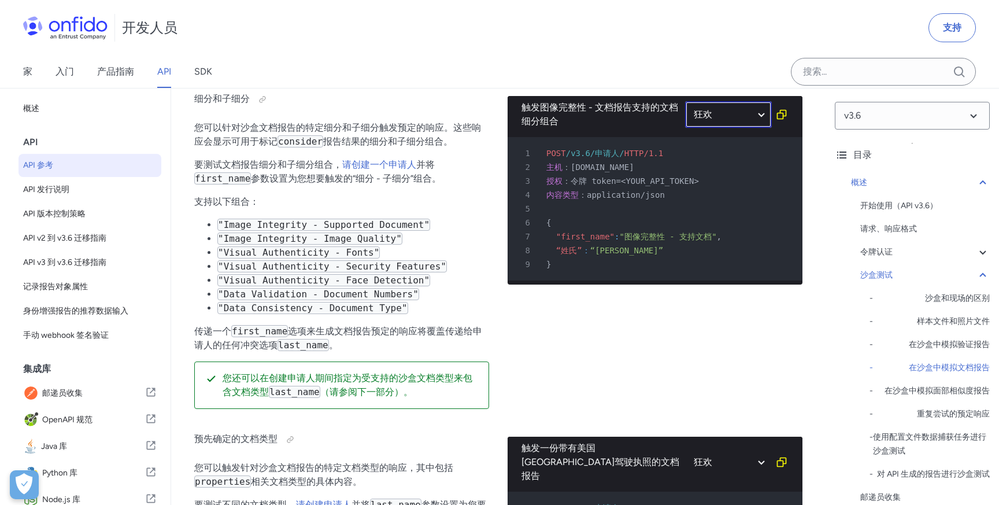
select select "bash"
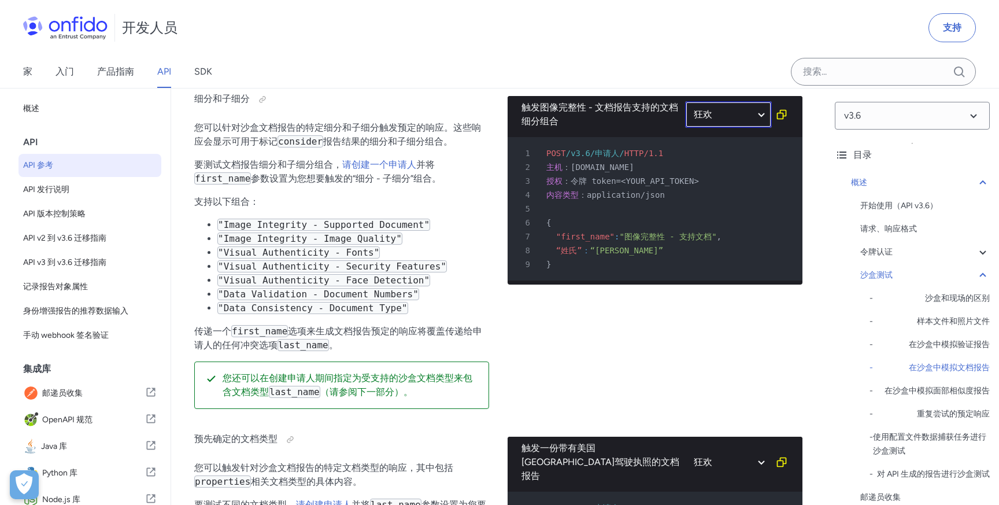
select select "bash"
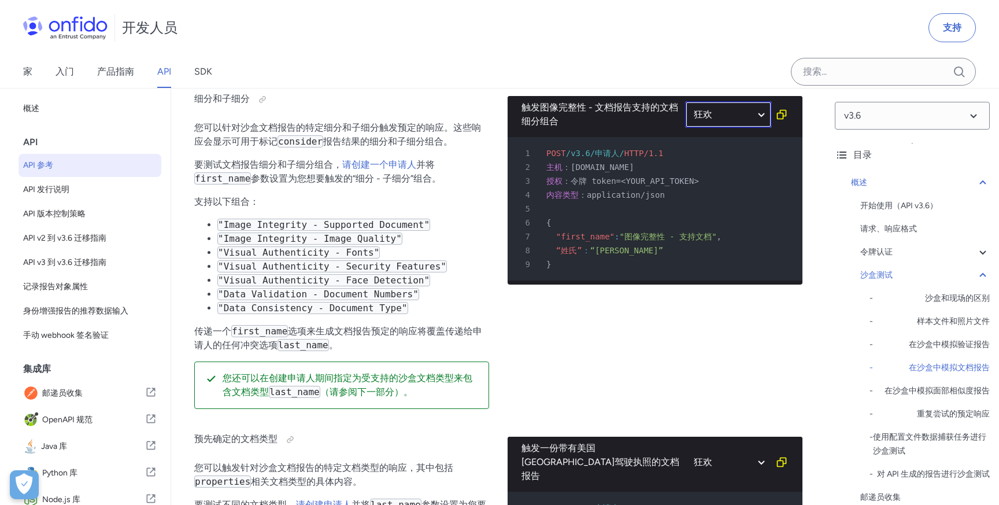
select select "bash"
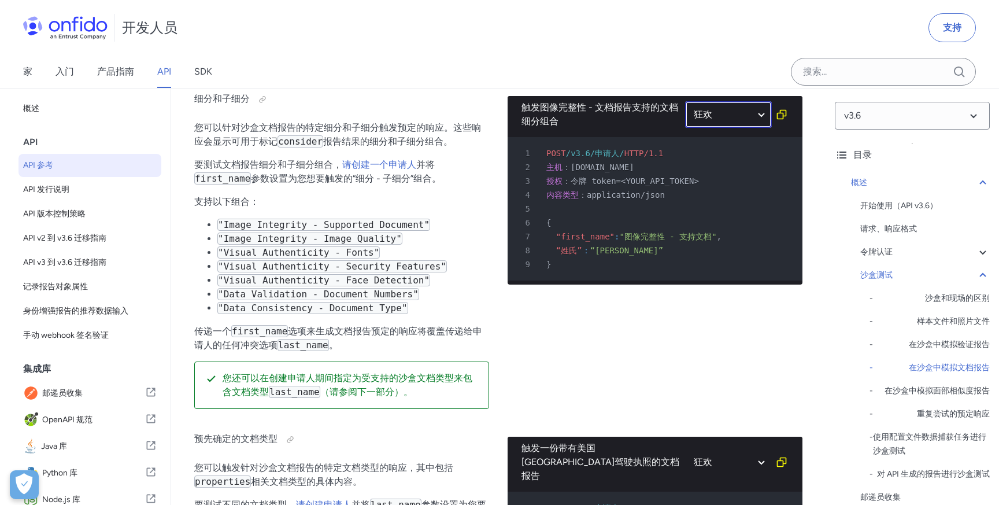
select select "bash"
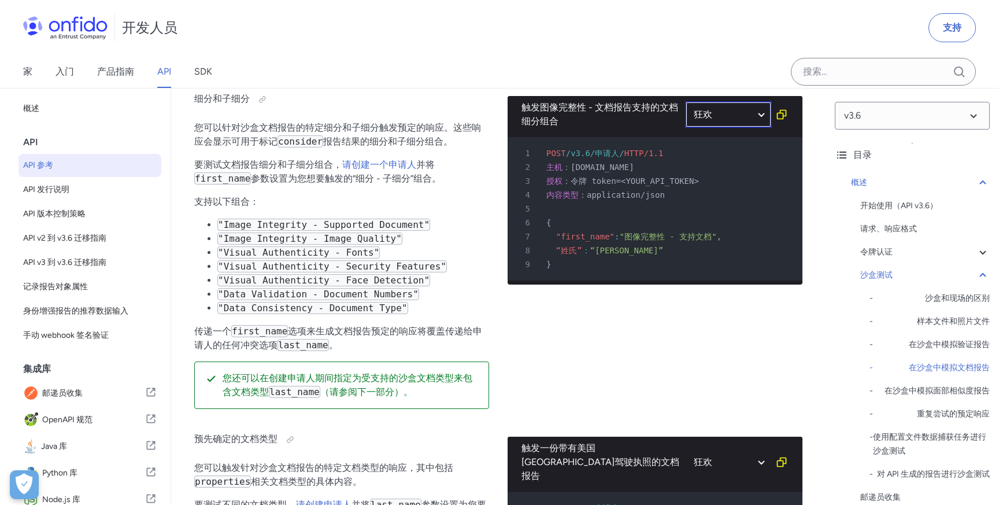
select select "bash"
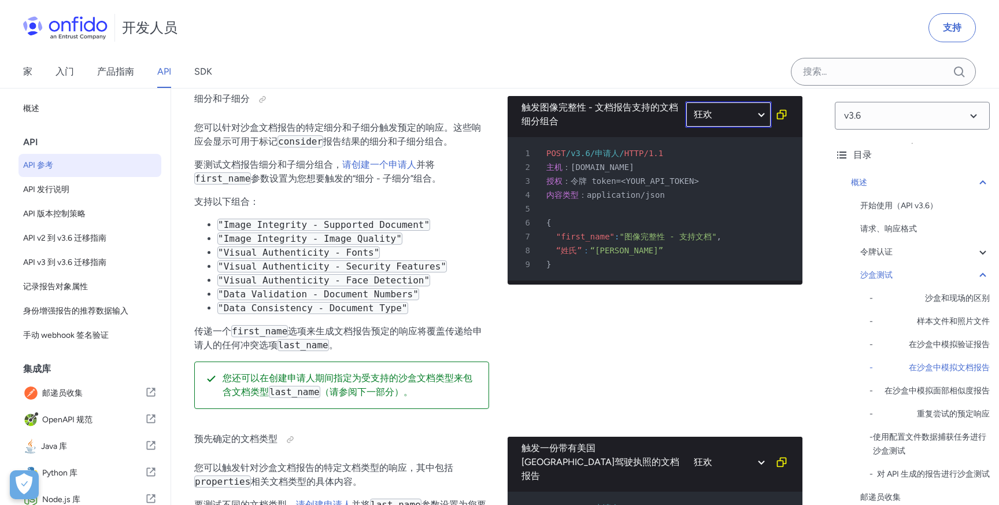
select select "bash"
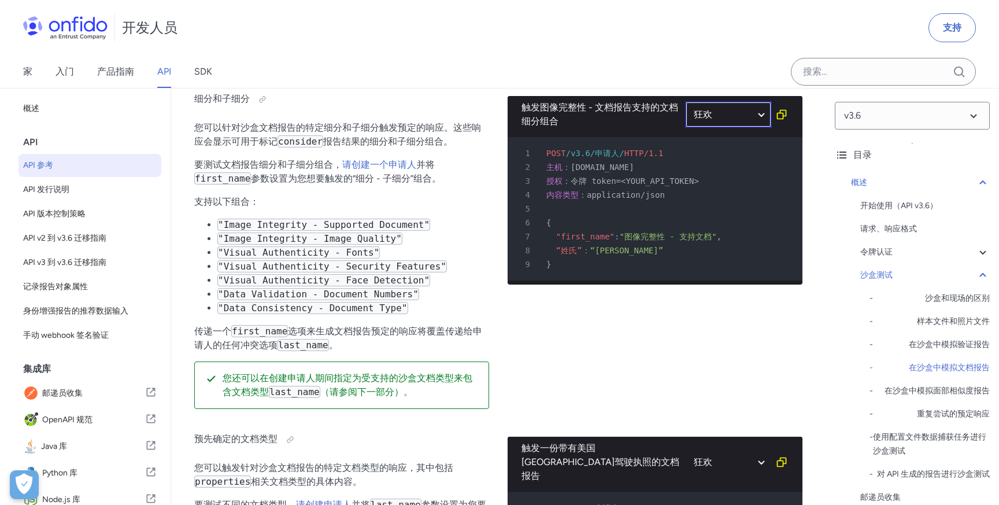
select select "bash"
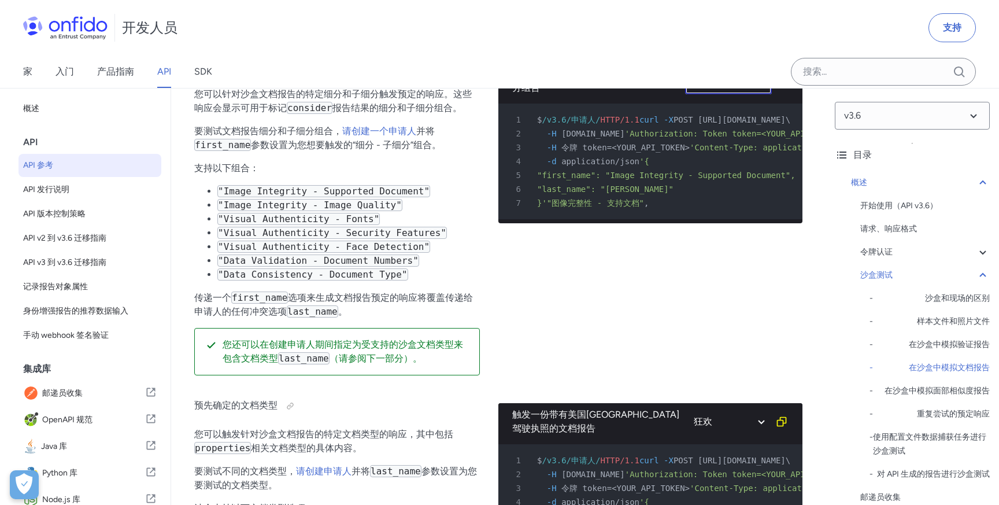
scroll to position [2781, 0]
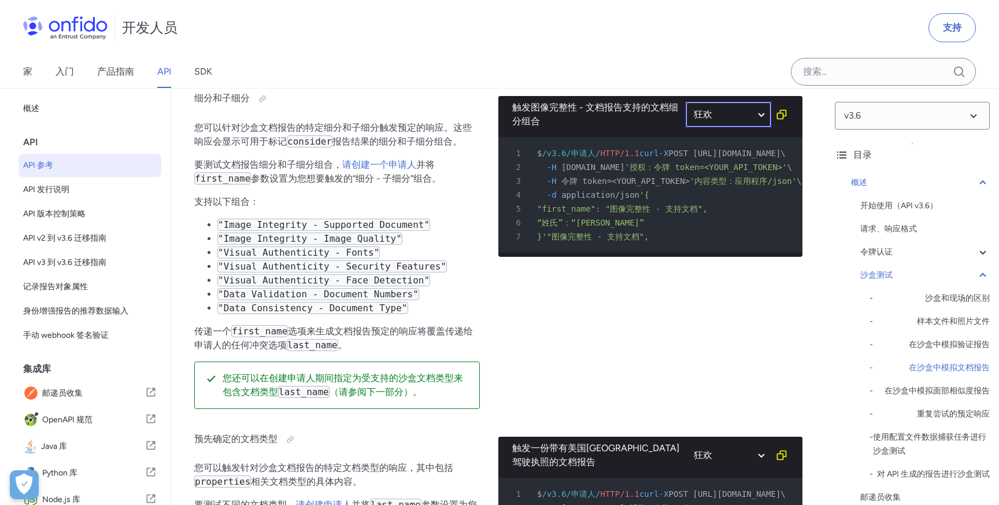
click at [734, 112] on select "http 狂欢" at bounding box center [728, 114] width 87 height 27
select select "http"
click at [685, 101] on select "http 狂欢" at bounding box center [728, 114] width 87 height 27
select select "http"
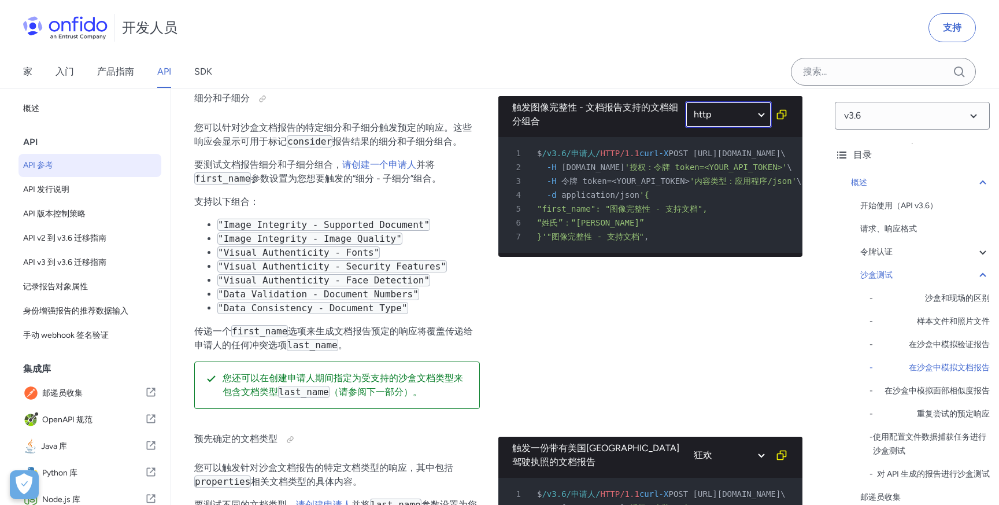
select select "http"
select select "ruby"
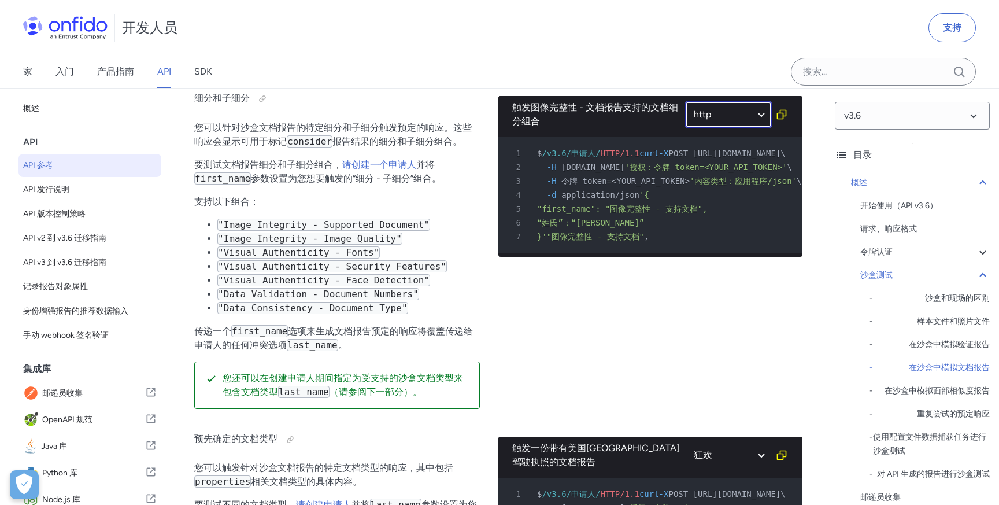
select select "ruby"
select select "http"
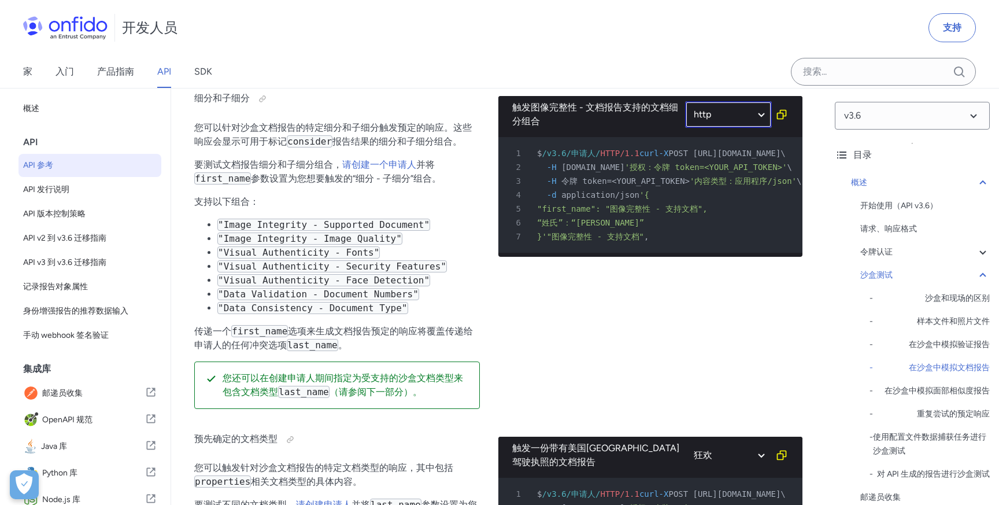
select select "http"
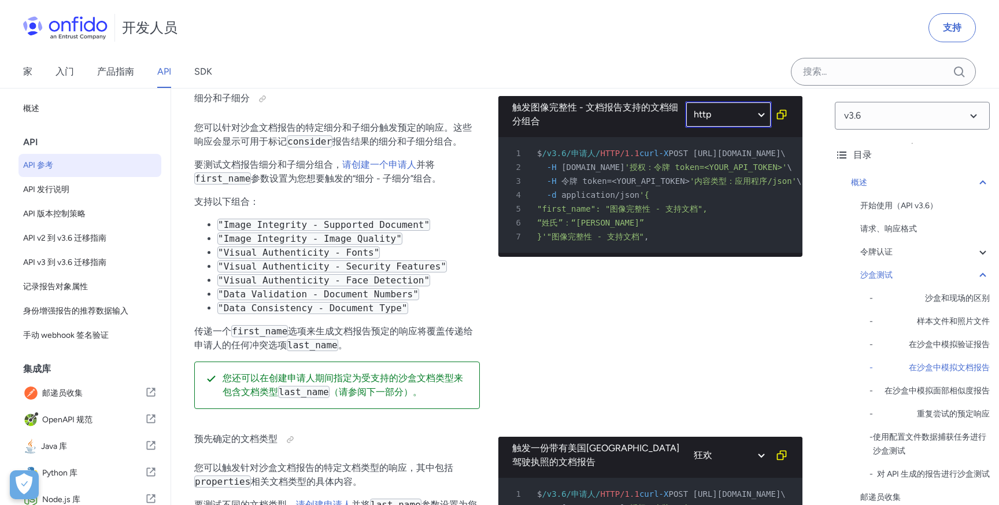
select select "http"
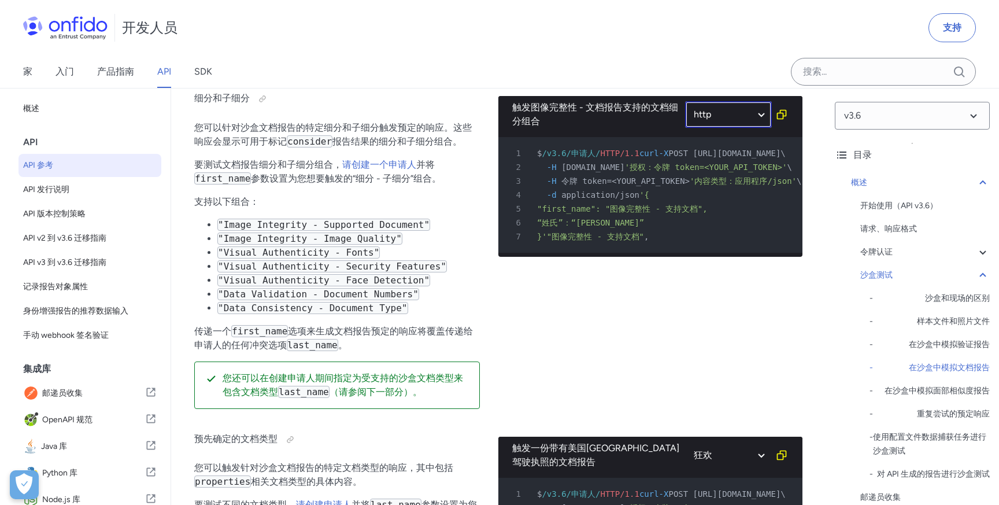
select select "http"
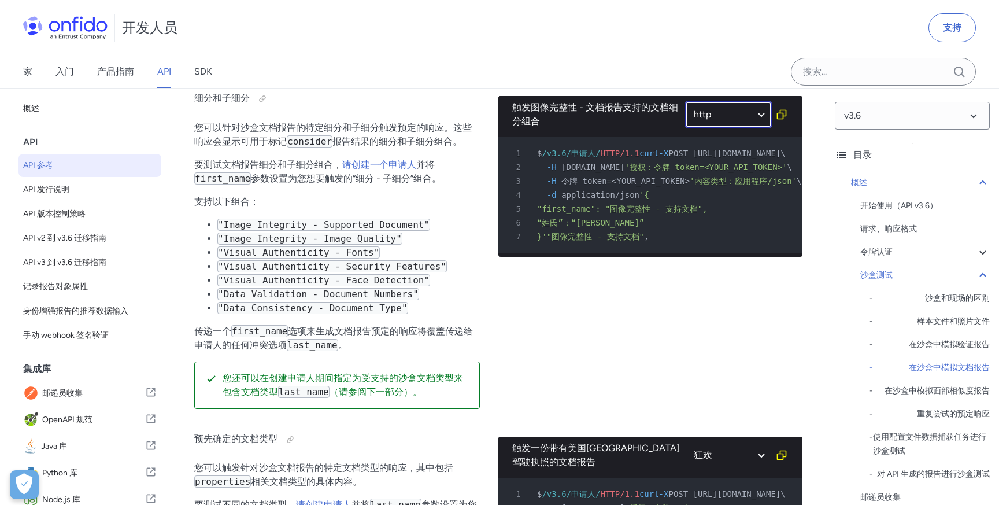
select select "http"
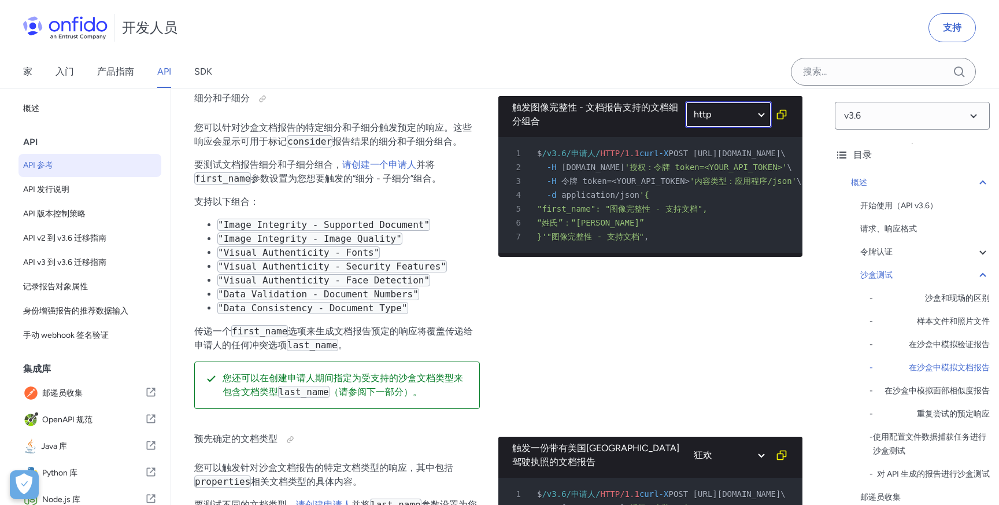
select select "http"
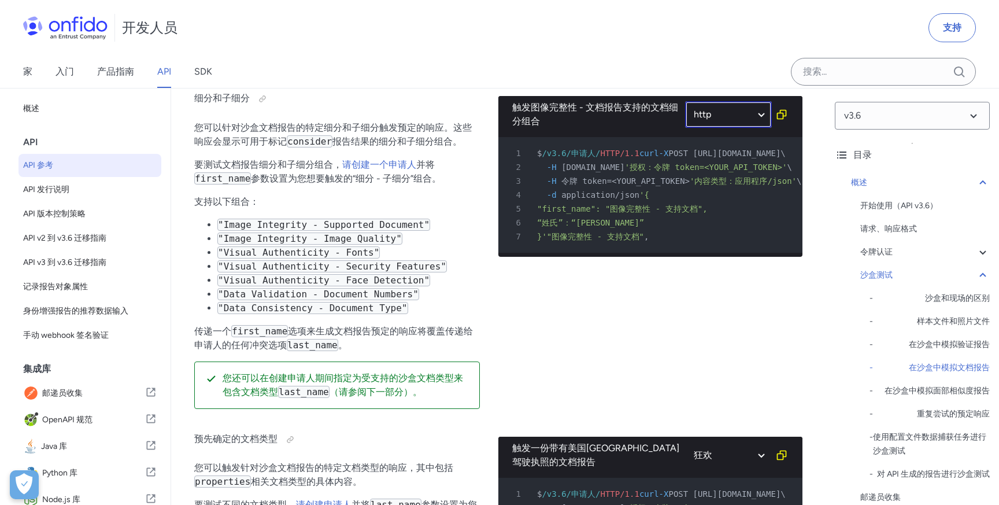
select select "http"
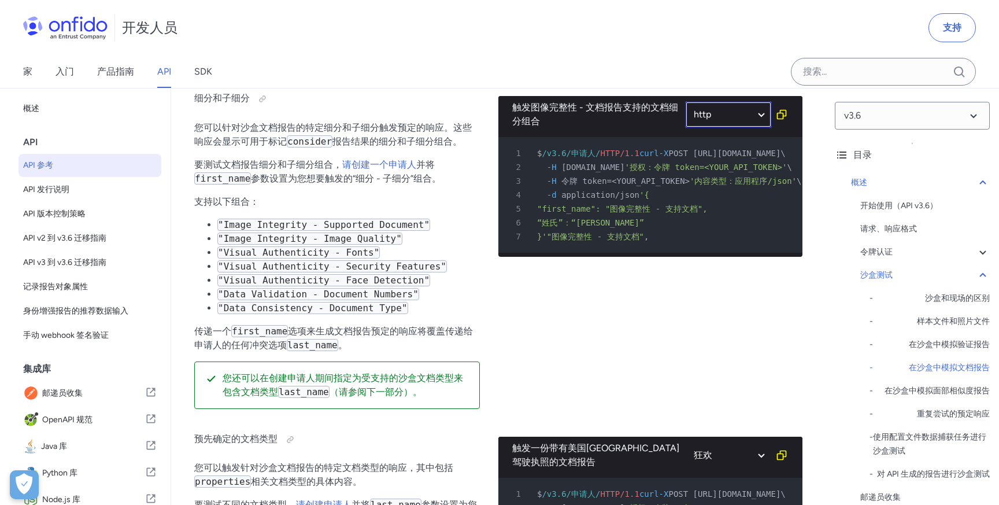
select select "http"
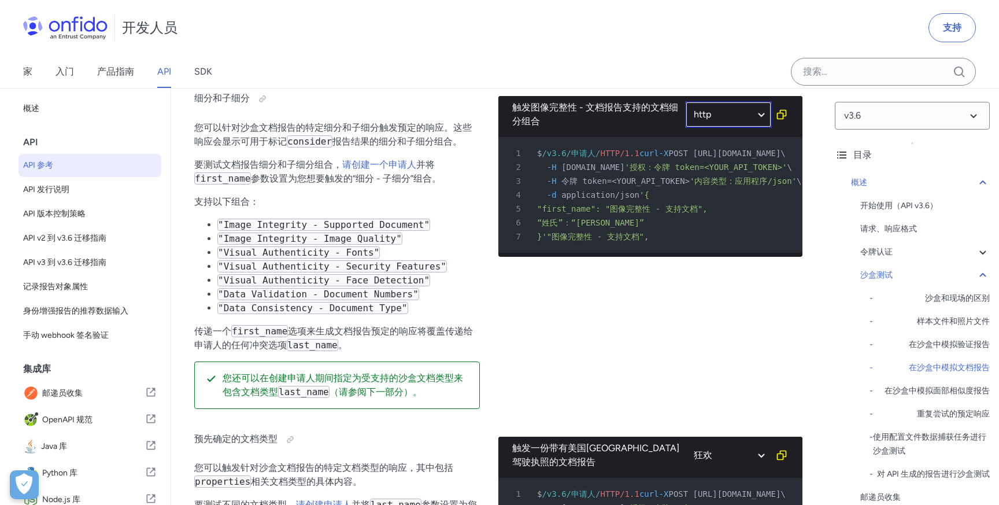
select select "http"
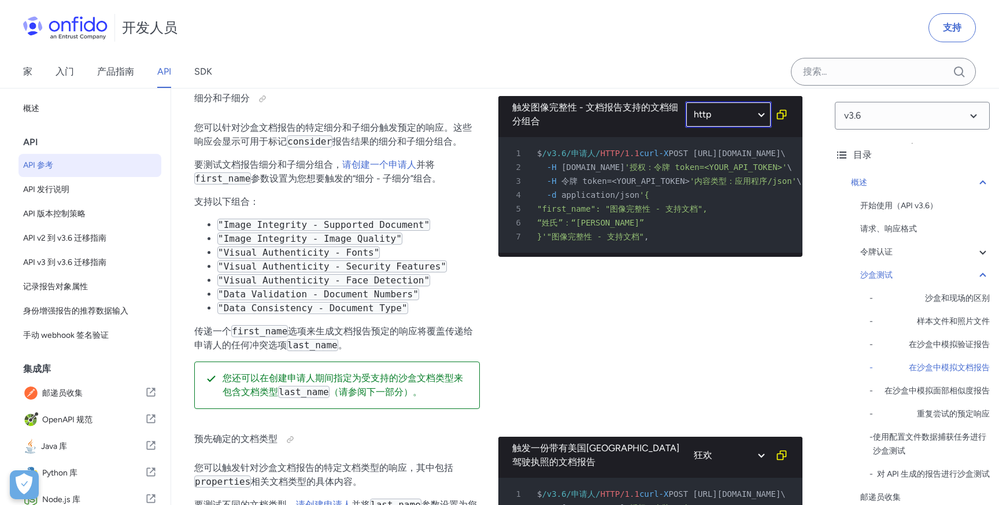
select select "http"
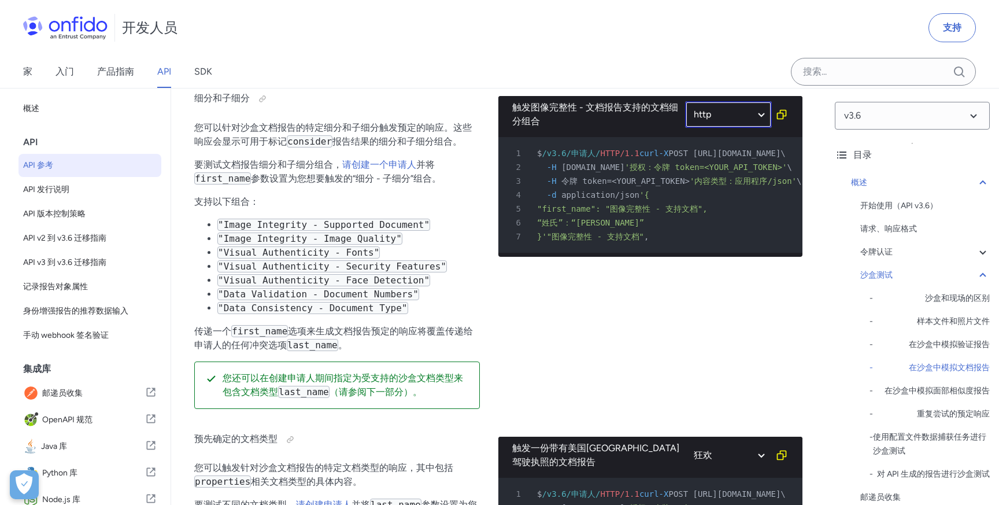
select select "http"
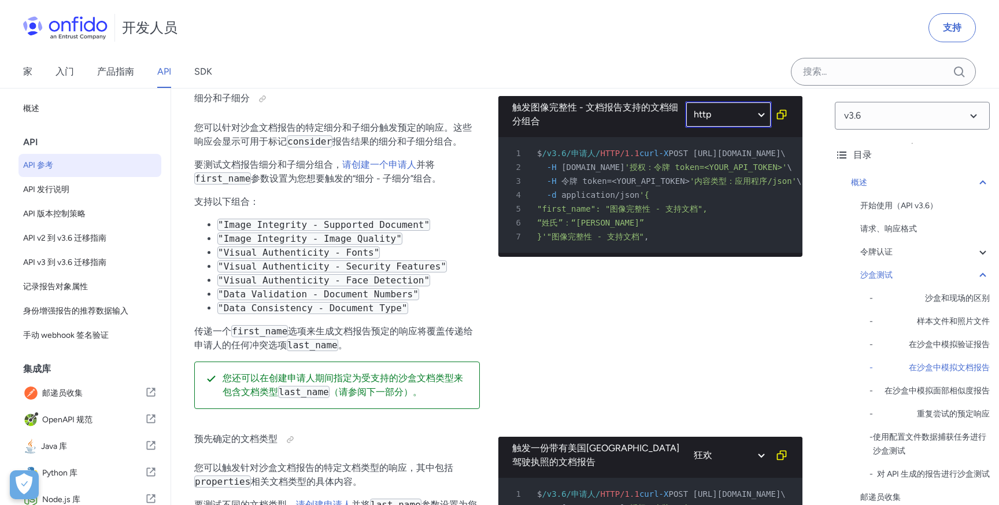
select select "http"
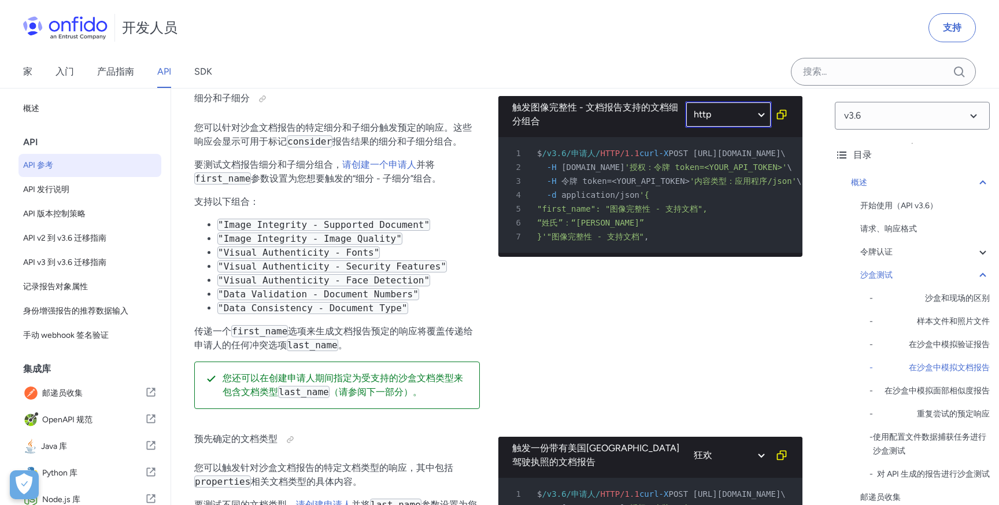
select select "http"
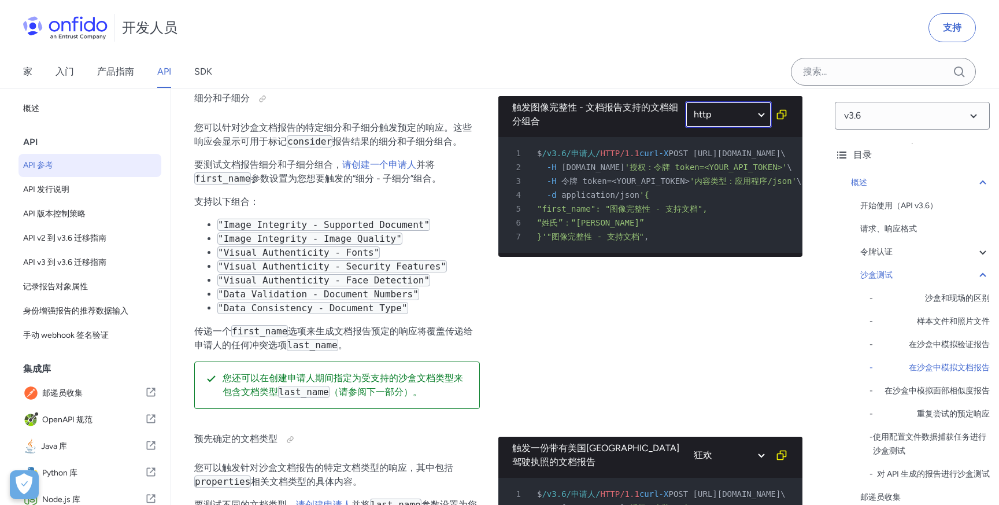
select select "http"
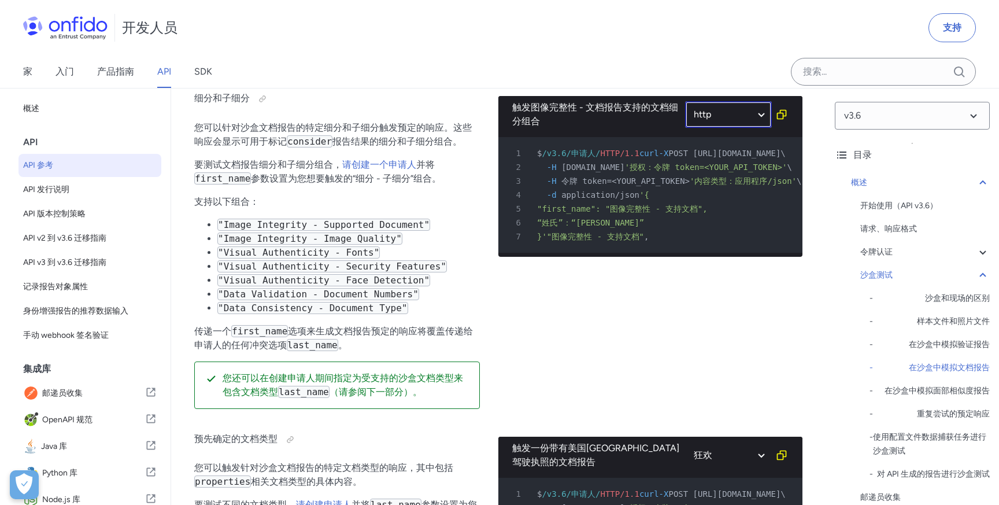
select select "http"
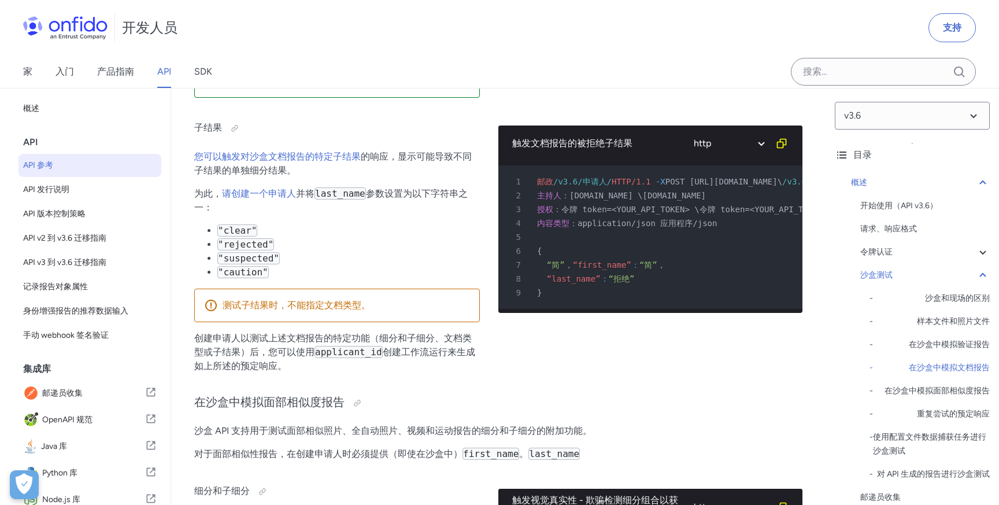
scroll to position [3675, 0]
